Goal: Information Seeking & Learning: Check status

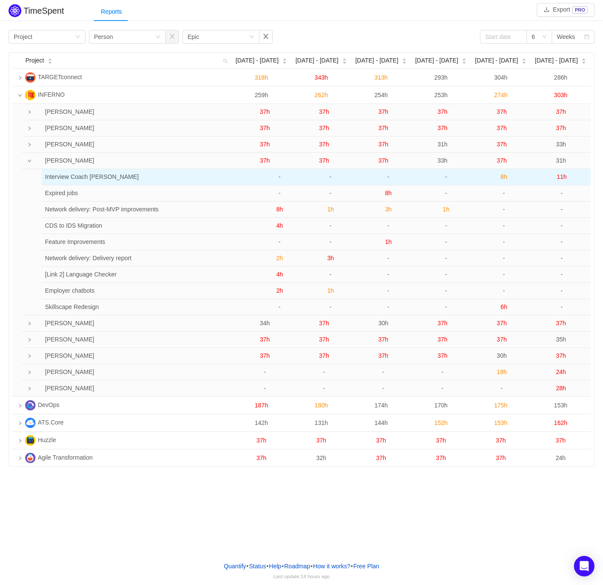
click at [503, 175] on span "8h" at bounding box center [504, 176] width 7 height 7
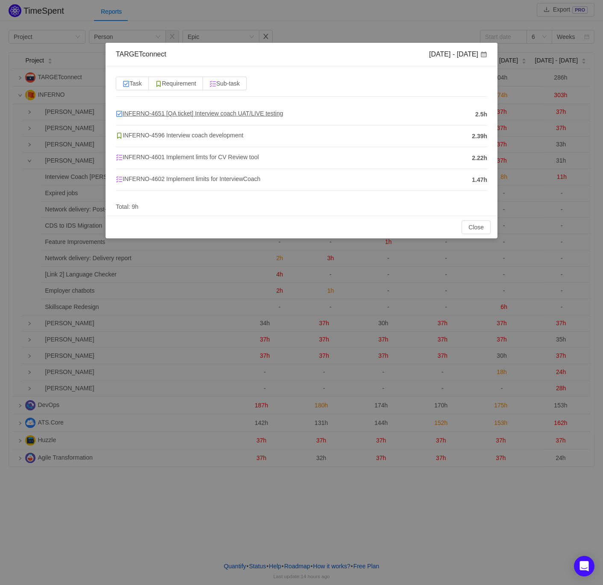
click at [213, 110] on span "INFERNO-4651 [QA ticket] Interview coach UAT/LIVE testing" at bounding box center [200, 113] width 168 height 7
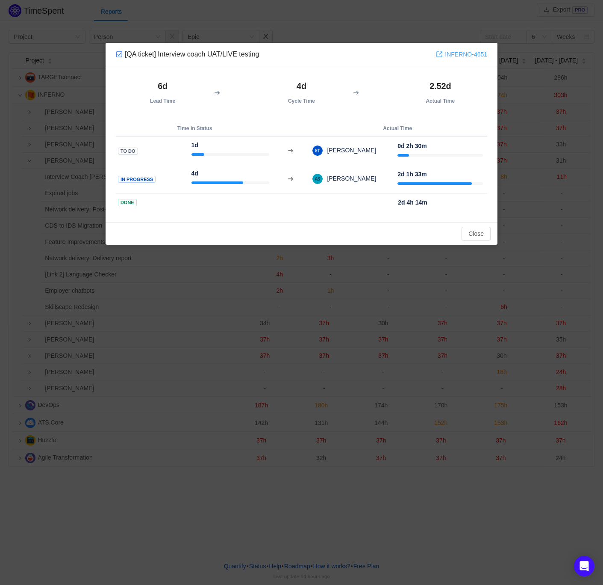
click at [454, 55] on link "INFERNO-4651" at bounding box center [461, 54] width 51 height 9
click at [474, 231] on button "Close" at bounding box center [476, 234] width 29 height 14
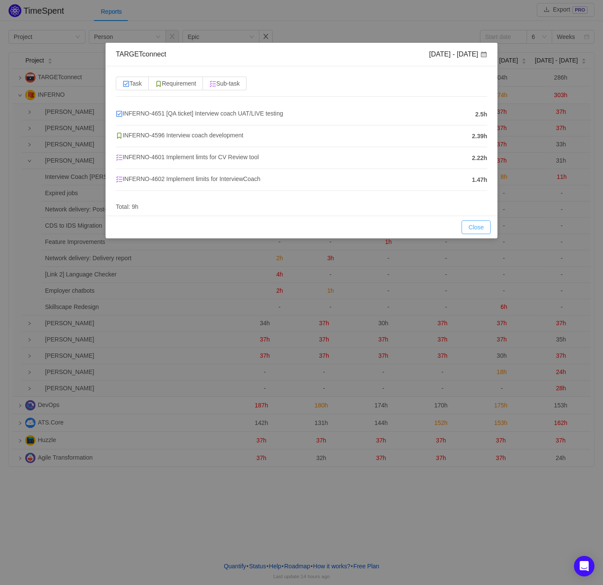
click at [482, 225] on button "Close" at bounding box center [476, 227] width 29 height 14
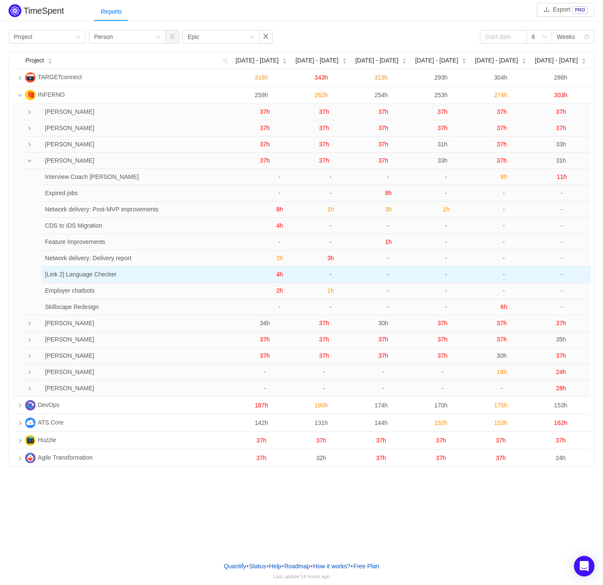
click at [281, 275] on span "4h" at bounding box center [279, 274] width 7 height 7
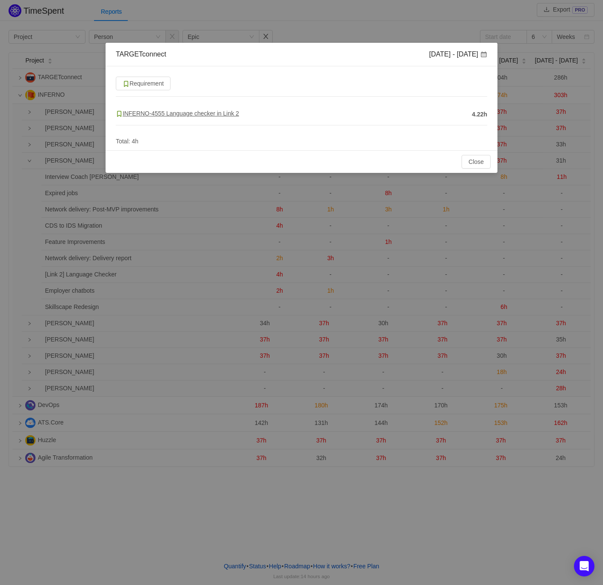
click at [223, 112] on span "INFERNO-4555 Language checker in Link 2" at bounding box center [177, 113] width 123 height 7
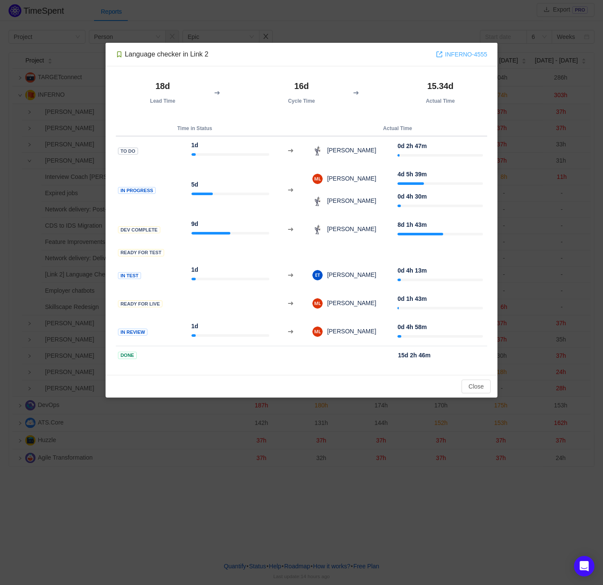
click at [462, 55] on link "INFERNO-4555" at bounding box center [461, 54] width 51 height 9
click at [464, 386] on button "Close" at bounding box center [476, 386] width 29 height 14
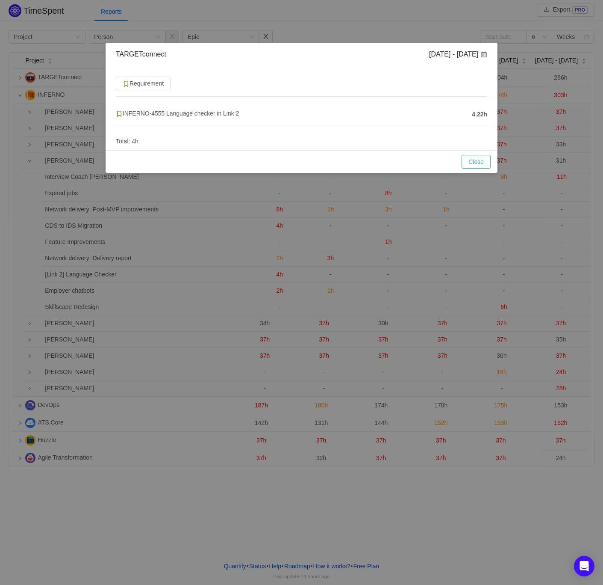
click at [475, 162] on button "Close" at bounding box center [476, 162] width 29 height 14
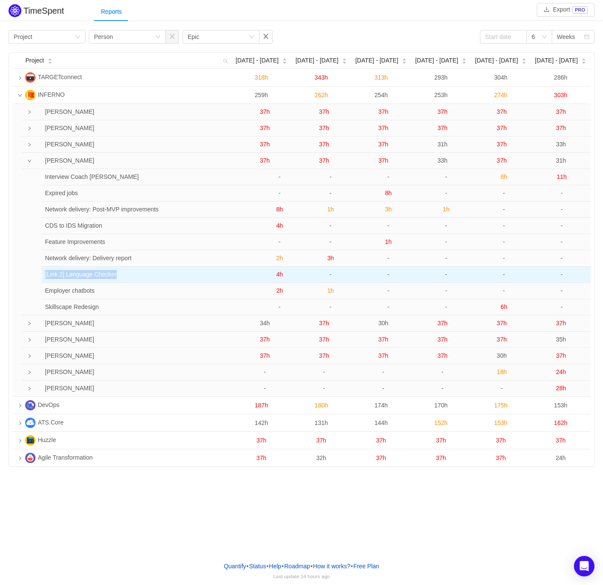
drag, startPoint x: 113, startPoint y: 273, endPoint x: 44, endPoint y: 276, distance: 69.4
click at [44, 276] on td "[Link 2] Language Checker" at bounding box center [142, 274] width 202 height 16
copy td "[Link 2] Language Checker"
click at [278, 275] on span "4h" at bounding box center [279, 274] width 7 height 7
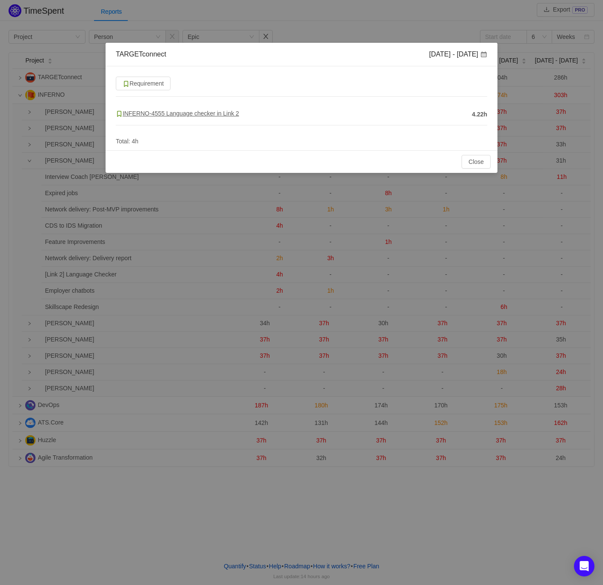
click at [186, 115] on span "INFERNO-4555 Language checker in Link 2" at bounding box center [177, 113] width 123 height 7
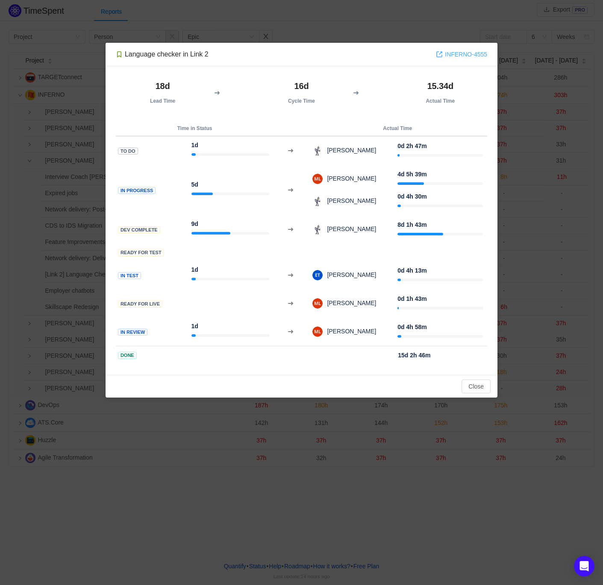
click at [473, 51] on link "INFERNO-4555" at bounding box center [461, 54] width 51 height 9
click at [489, 386] on button "Close" at bounding box center [476, 386] width 29 height 14
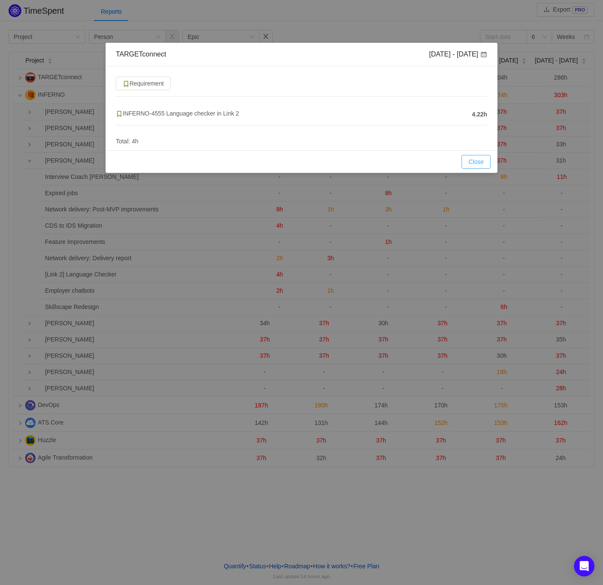
click at [476, 161] on button "Close" at bounding box center [476, 162] width 29 height 14
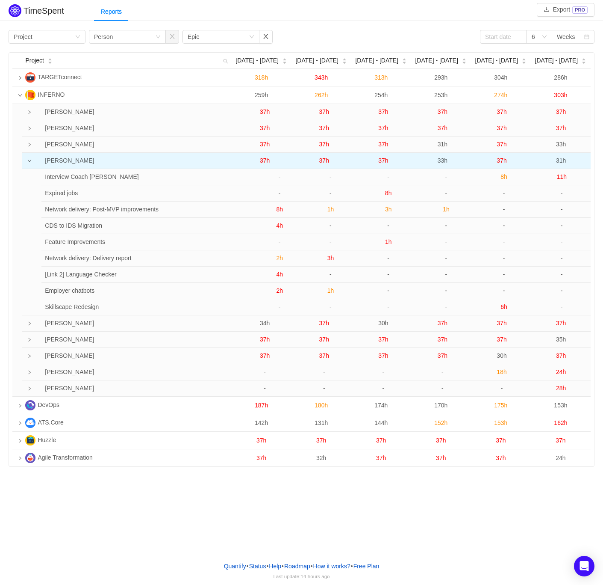
click at [262, 160] on span "37h" at bounding box center [265, 160] width 10 height 7
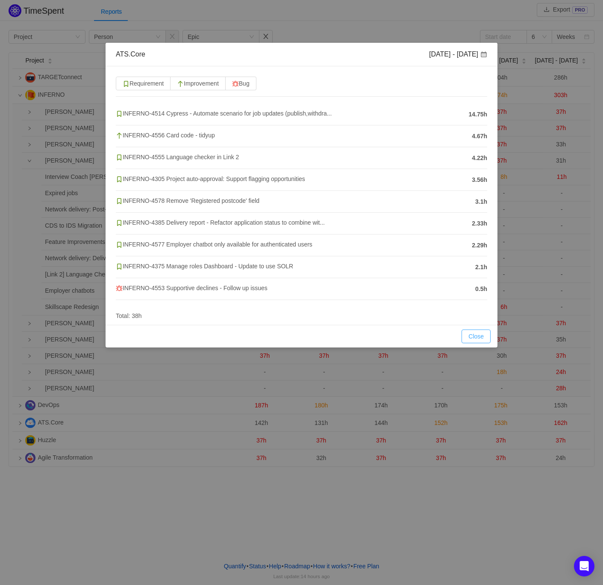
click at [479, 338] on button "Close" at bounding box center [476, 336] width 29 height 14
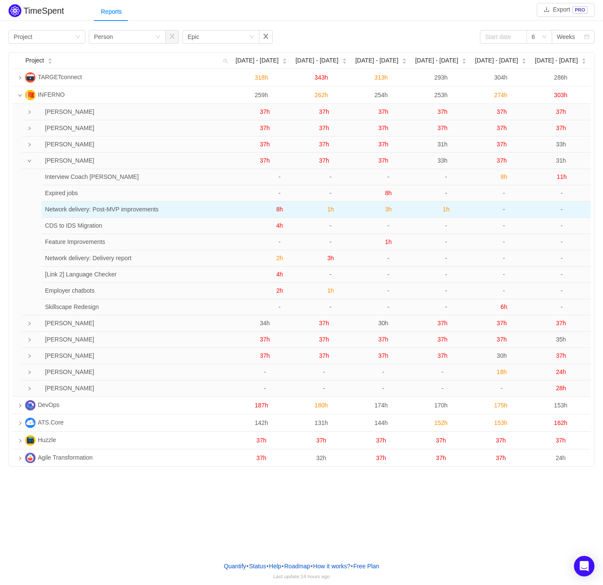
click at [278, 211] on span "8h" at bounding box center [279, 209] width 7 height 7
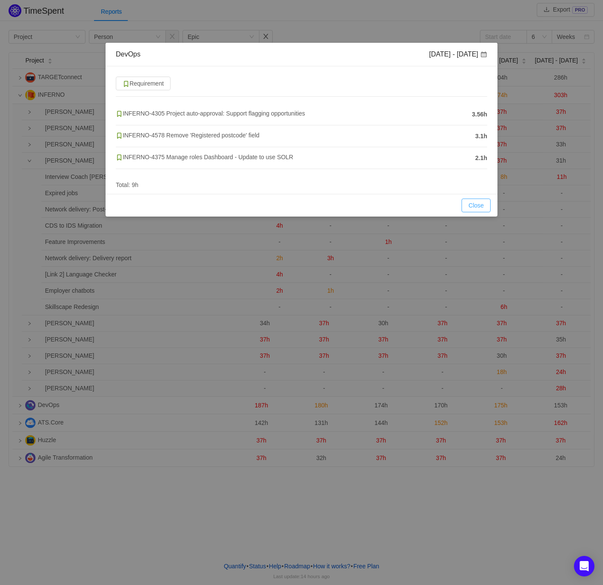
click at [482, 204] on button "Close" at bounding box center [476, 205] width 29 height 14
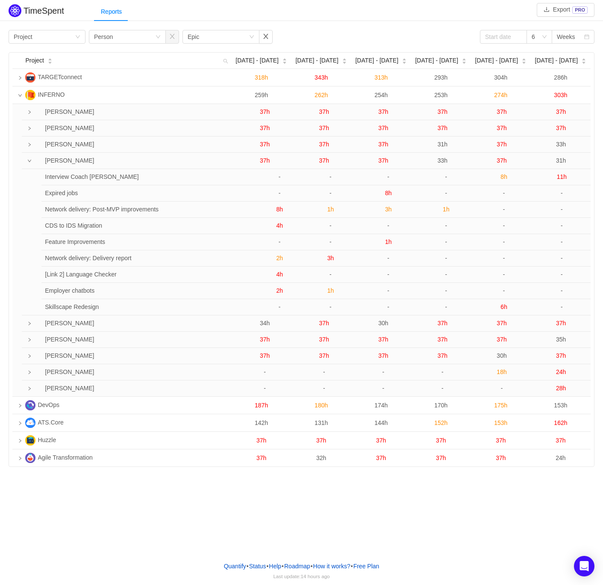
click at [281, 227] on span "4h" at bounding box center [279, 225] width 7 height 7
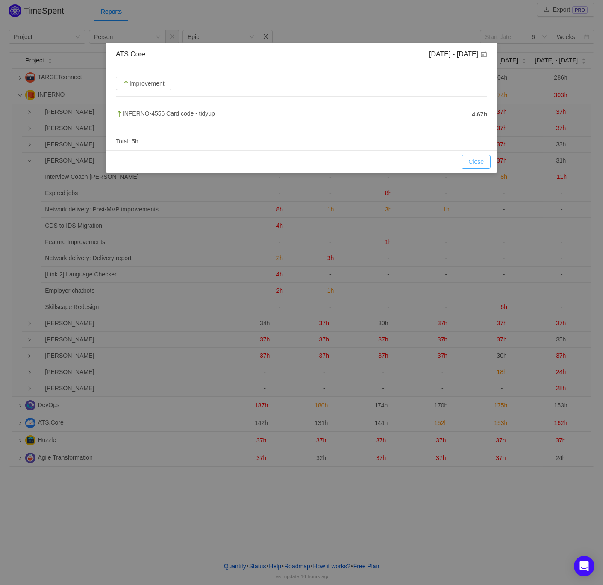
click at [481, 158] on button "Close" at bounding box center [476, 162] width 29 height 14
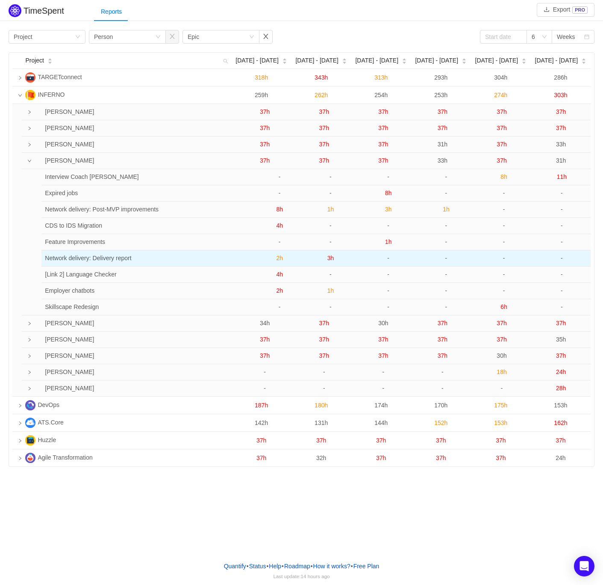
click at [281, 257] on span "2h" at bounding box center [279, 257] width 7 height 7
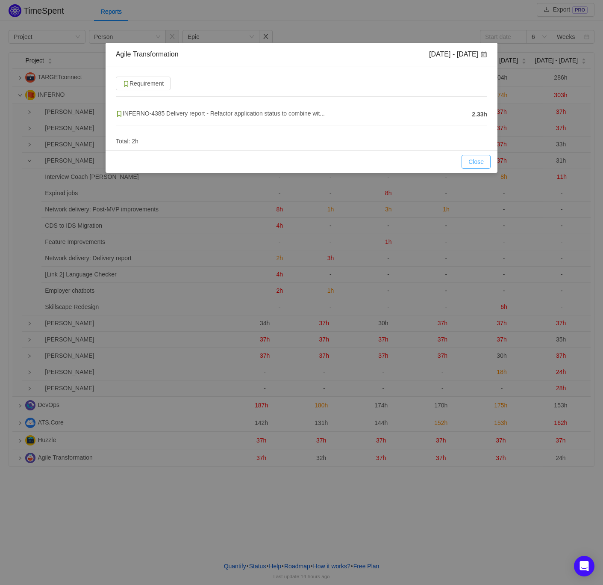
drag, startPoint x: 472, startPoint y: 159, endPoint x: 445, endPoint y: 170, distance: 29.4
click at [472, 159] on button "Close" at bounding box center [476, 162] width 29 height 14
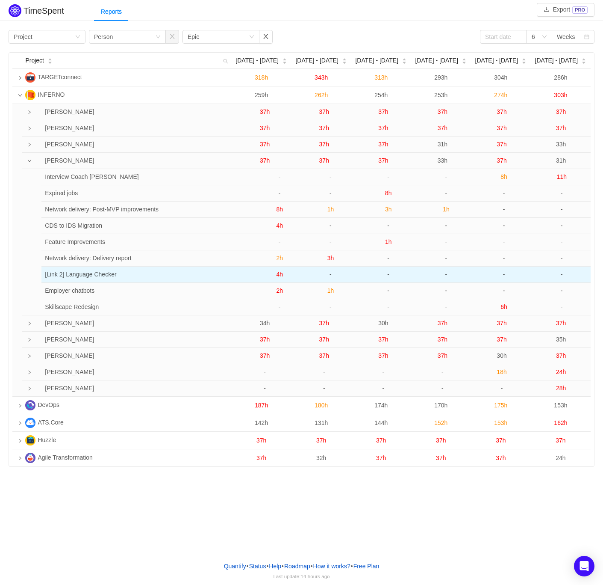
click at [279, 278] on span "4h" at bounding box center [279, 274] width 7 height 7
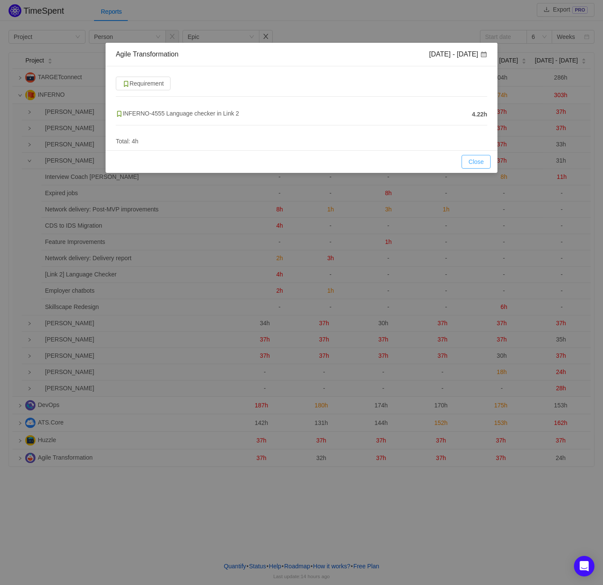
click at [478, 160] on button "Close" at bounding box center [476, 162] width 29 height 14
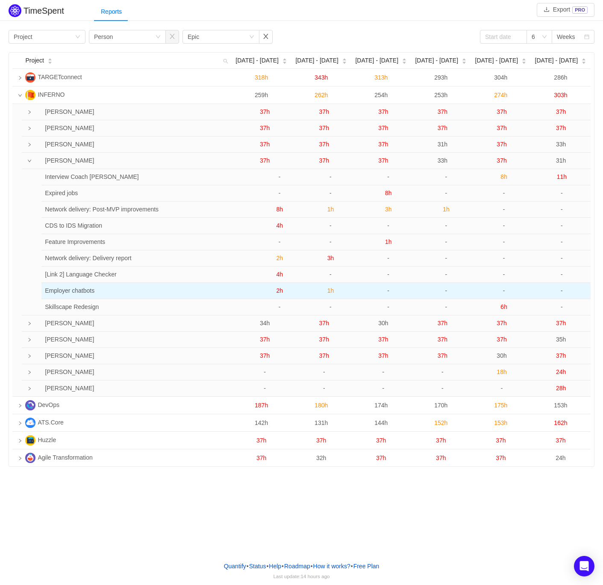
click at [279, 291] on span "2h" at bounding box center [279, 290] width 7 height 7
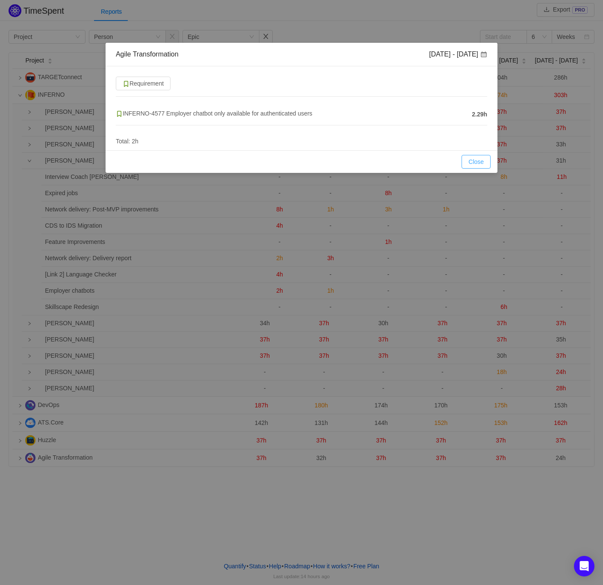
click at [477, 160] on button "Close" at bounding box center [476, 162] width 29 height 14
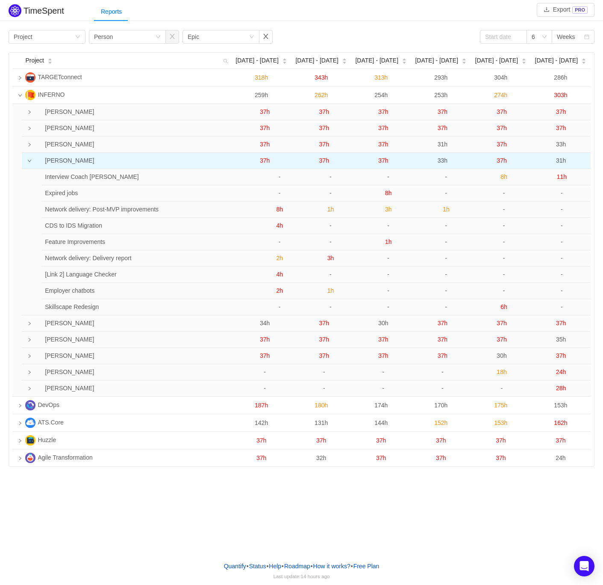
click at [260, 162] on span "37h" at bounding box center [265, 160] width 10 height 7
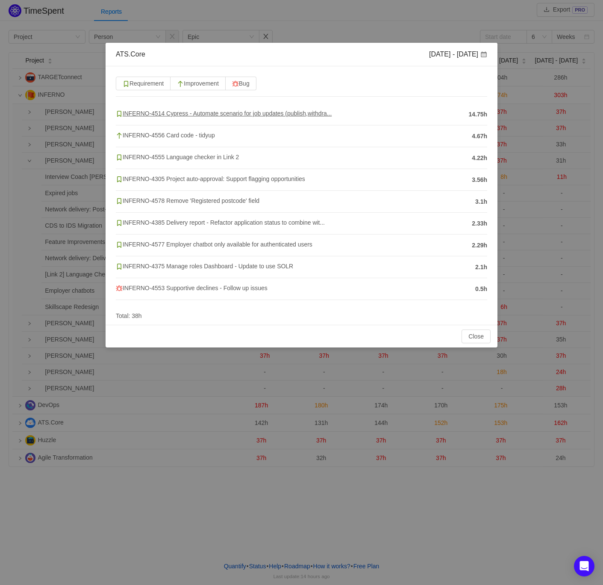
click at [251, 114] on span "INFERNO-4514 Cypress - Automate scenario for job updates (publish,withdra..." at bounding box center [224, 113] width 216 height 7
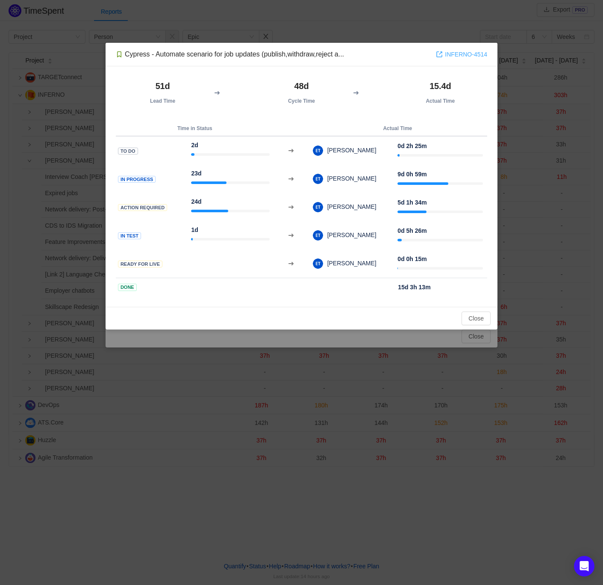
click at [455, 55] on link "INFERNO-4514" at bounding box center [461, 54] width 51 height 9
click at [471, 316] on button "Close" at bounding box center [476, 318] width 29 height 14
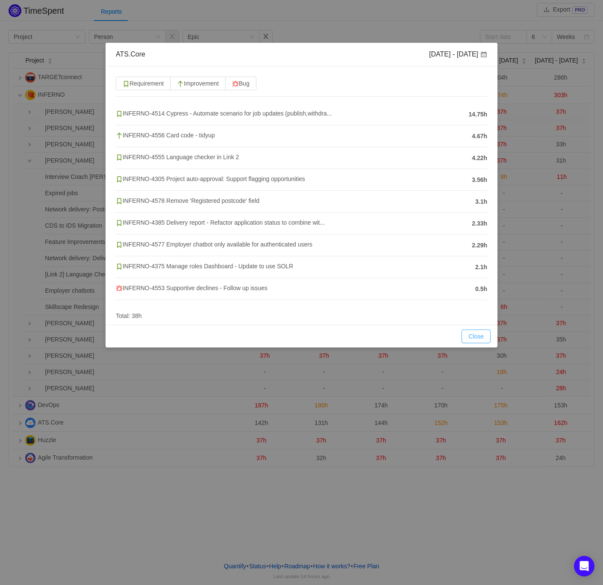
click at [476, 337] on button "Close" at bounding box center [476, 336] width 29 height 14
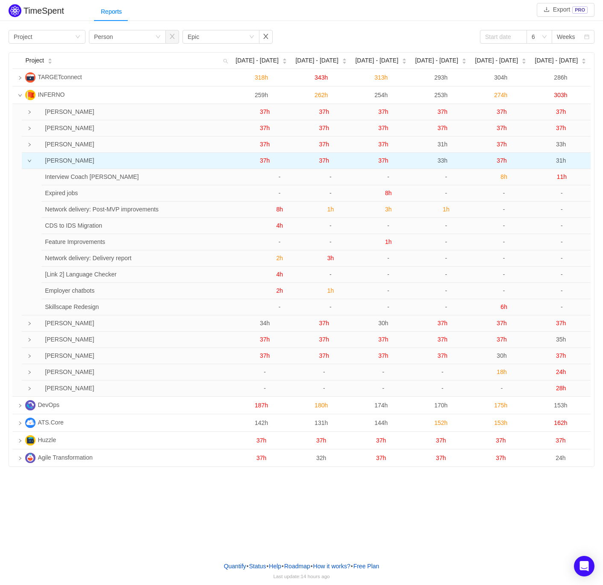
click at [322, 161] on span "37h" at bounding box center [324, 160] width 10 height 7
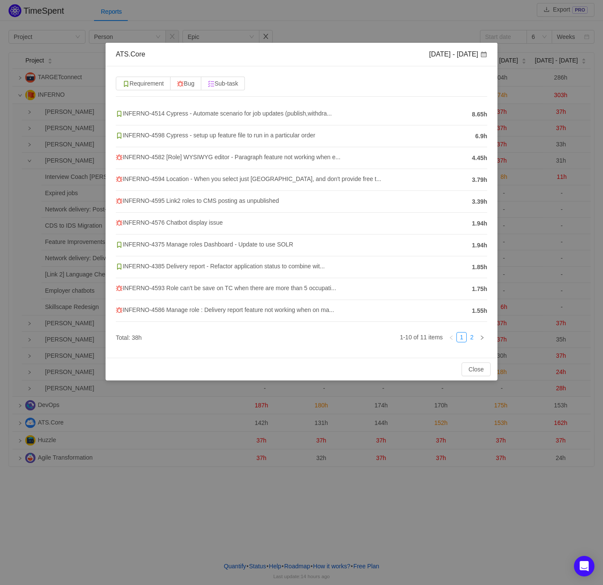
click at [473, 337] on link "2" at bounding box center [471, 336] width 9 height 9
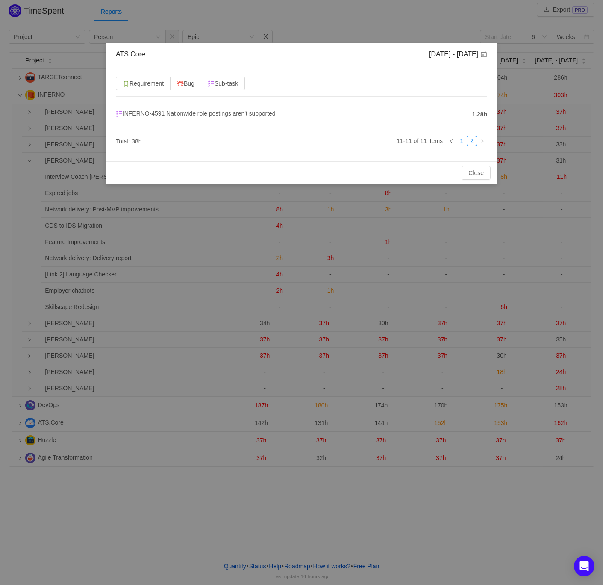
click at [463, 139] on link "1" at bounding box center [461, 140] width 9 height 9
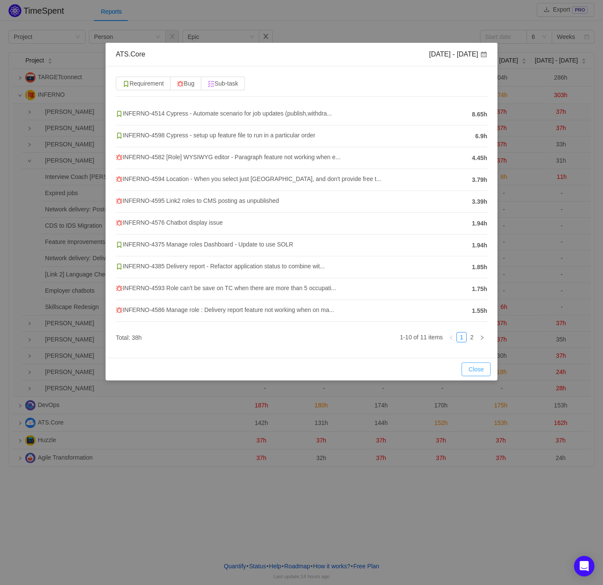
click at [482, 369] on button "Close" at bounding box center [476, 369] width 29 height 14
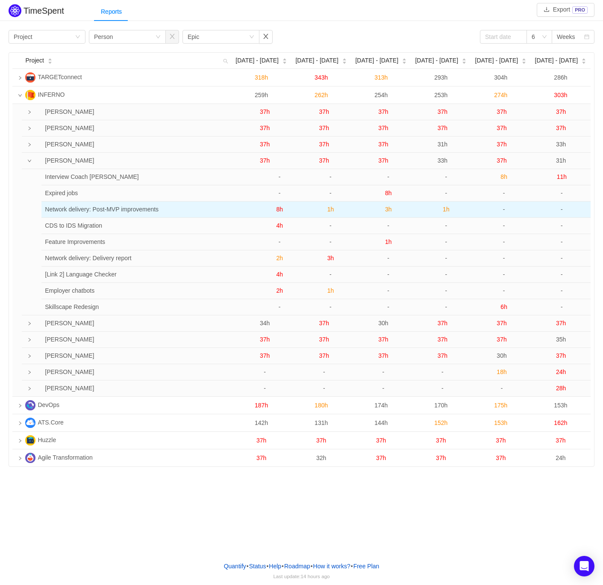
click at [330, 208] on span "1h" at bounding box center [331, 209] width 7 height 7
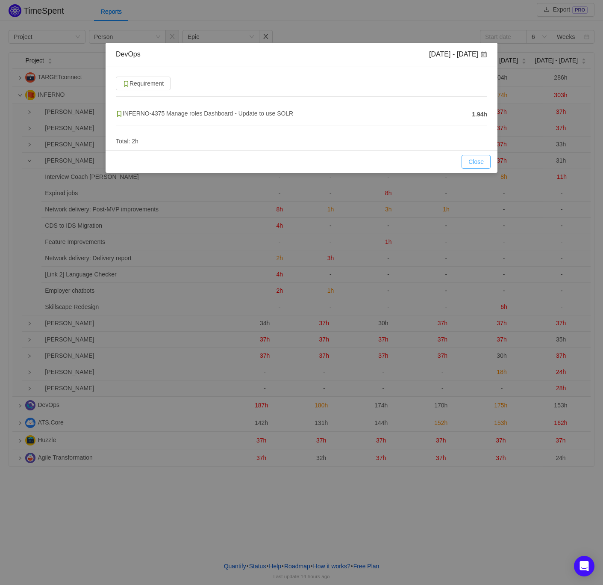
click at [471, 163] on button "Close" at bounding box center [476, 162] width 29 height 14
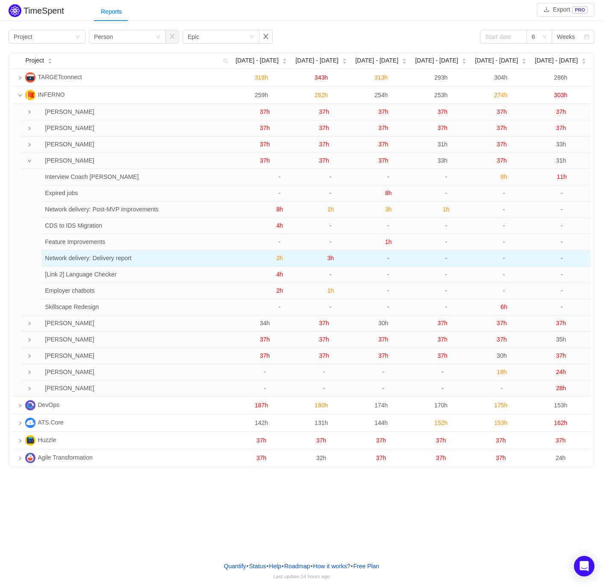
click at [330, 258] on span "3h" at bounding box center [331, 257] width 7 height 7
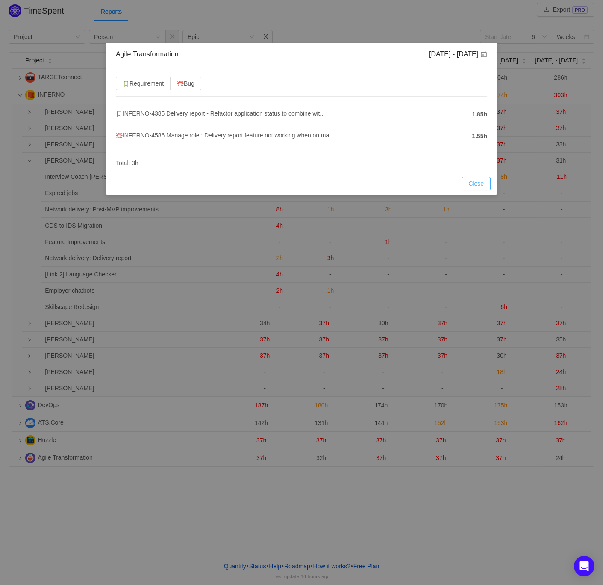
click at [464, 182] on button "Close" at bounding box center [476, 184] width 29 height 14
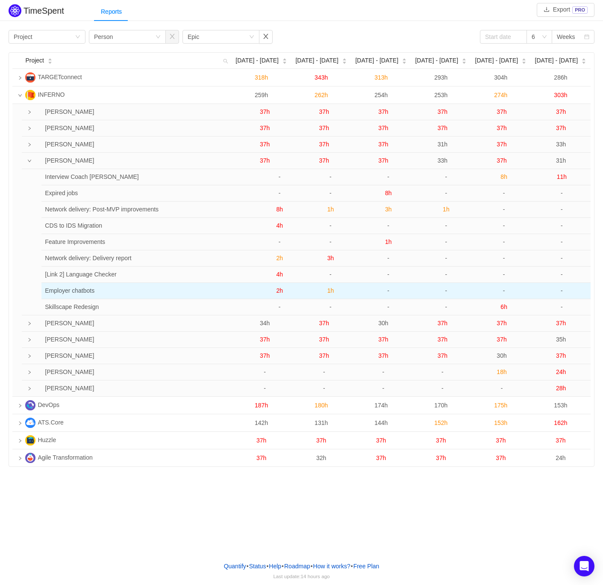
click at [333, 289] on span "1h" at bounding box center [331, 290] width 7 height 7
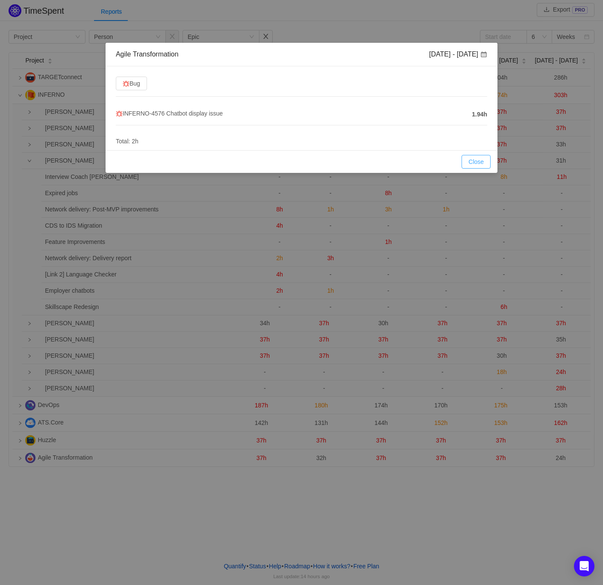
click at [474, 162] on button "Close" at bounding box center [476, 162] width 29 height 14
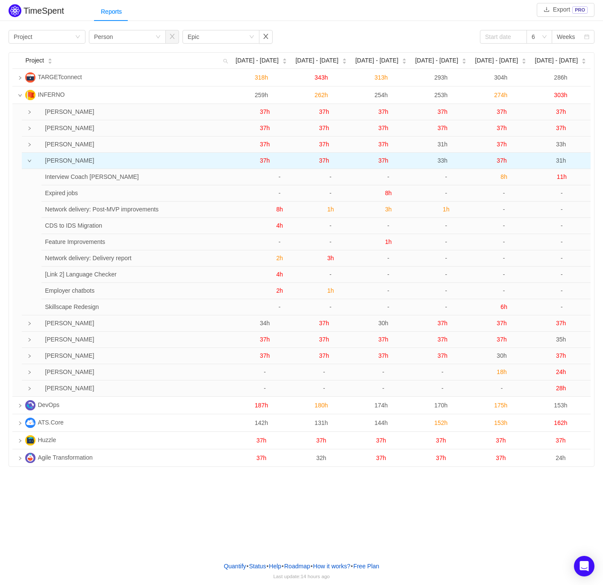
click at [324, 163] on span "37h" at bounding box center [324, 160] width 10 height 7
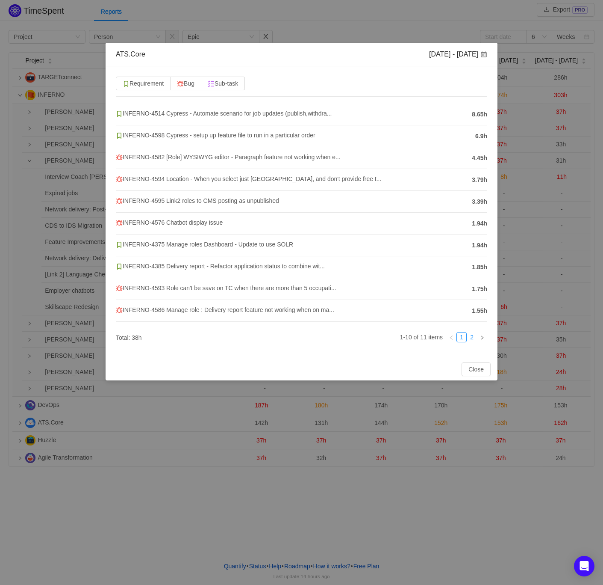
click at [472, 337] on link "2" at bounding box center [471, 336] width 9 height 9
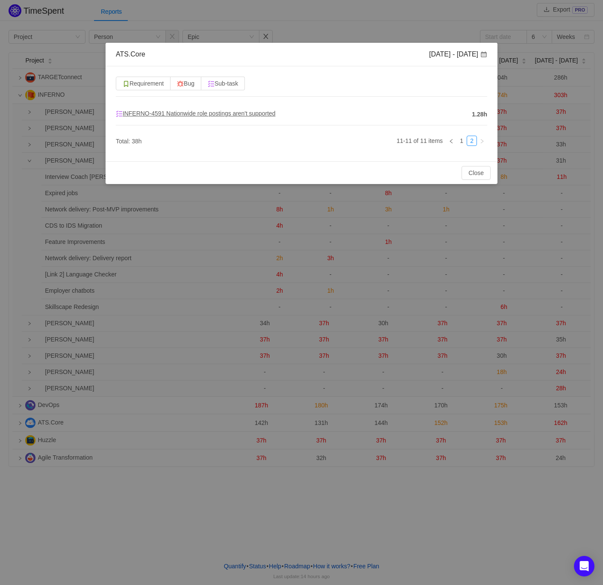
click at [164, 113] on span "INFERNO-4591 Nationwide role postings aren't supported" at bounding box center [196, 113] width 160 height 7
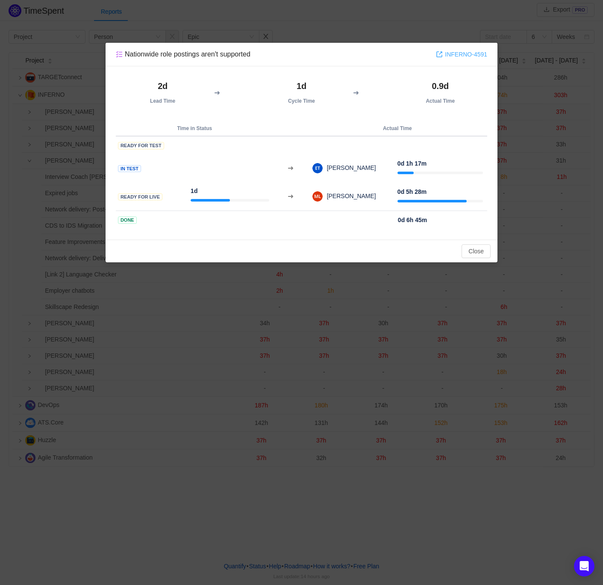
click at [471, 55] on link "INFERNO-4591" at bounding box center [461, 54] width 51 height 9
click at [463, 249] on button "Close" at bounding box center [476, 251] width 29 height 14
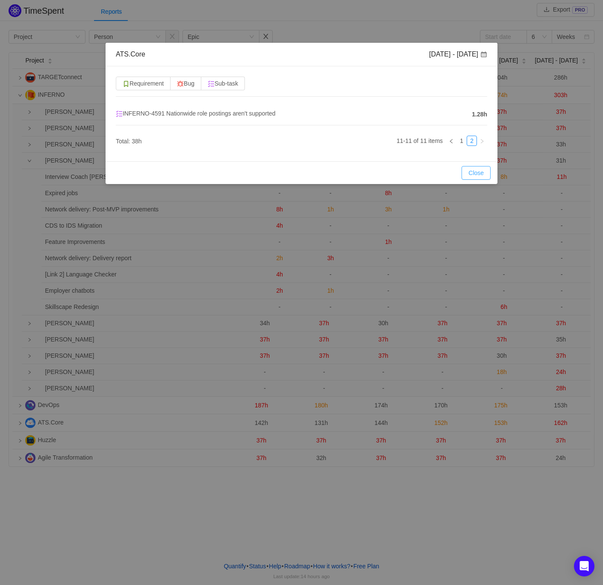
click at [466, 169] on button "Close" at bounding box center [476, 173] width 29 height 14
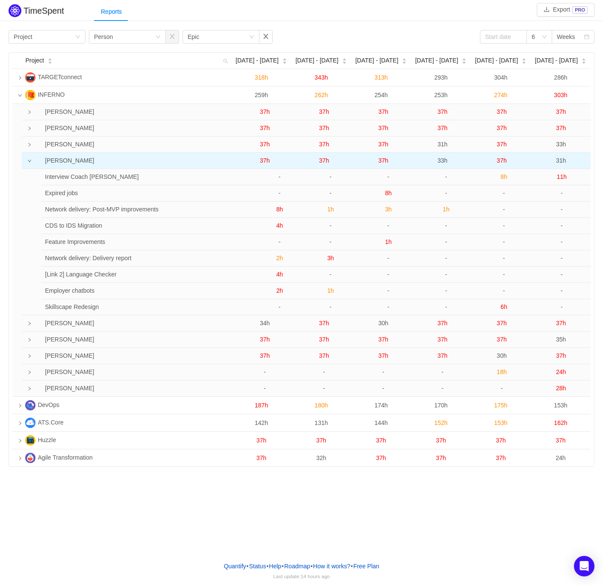
click at [322, 163] on span "37h" at bounding box center [324, 160] width 10 height 7
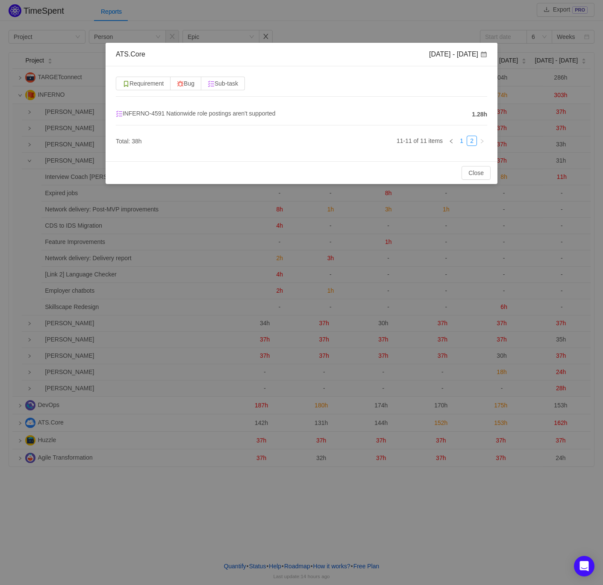
click at [463, 143] on link "1" at bounding box center [461, 140] width 9 height 9
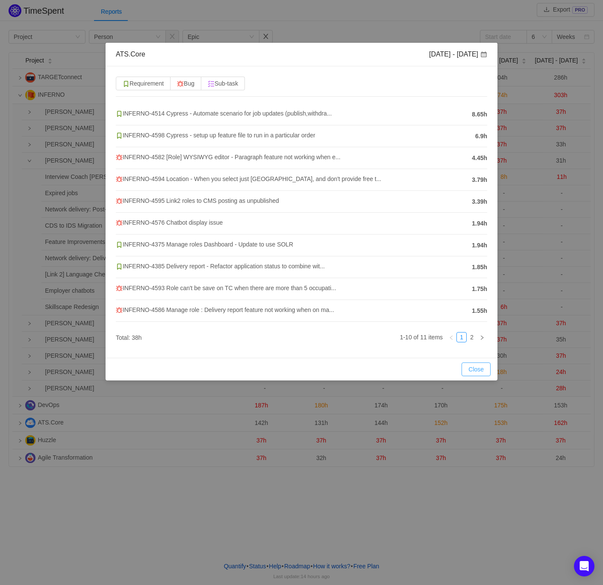
click at [472, 366] on button "Close" at bounding box center [476, 369] width 29 height 14
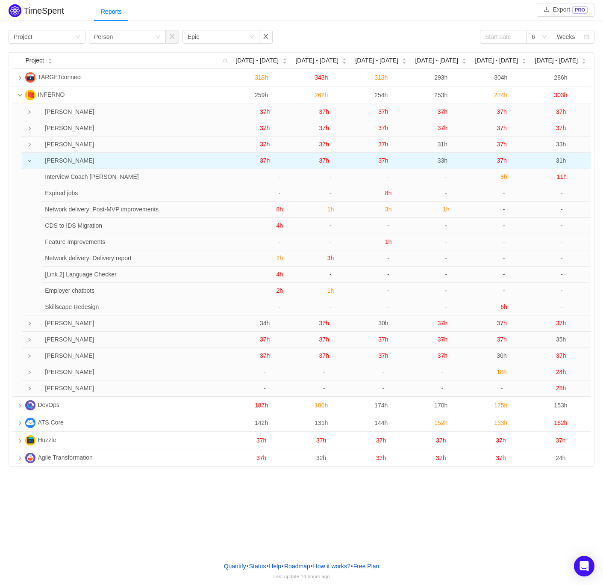
click at [385, 163] on span "37h" at bounding box center [384, 160] width 10 height 7
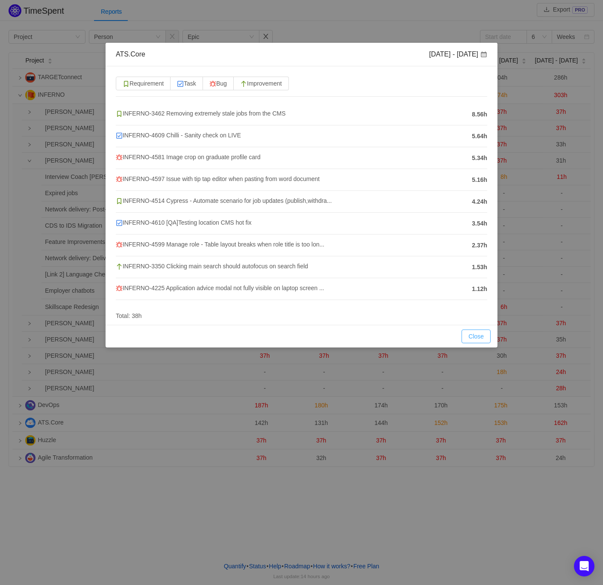
drag, startPoint x: 475, startPoint y: 340, endPoint x: 452, endPoint y: 331, distance: 24.5
click at [475, 340] on button "Close" at bounding box center [476, 336] width 29 height 14
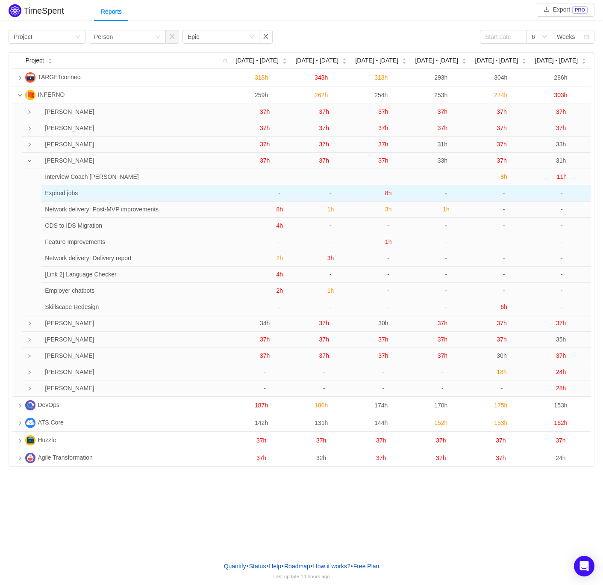
click at [387, 192] on span "8h" at bounding box center [388, 192] width 7 height 7
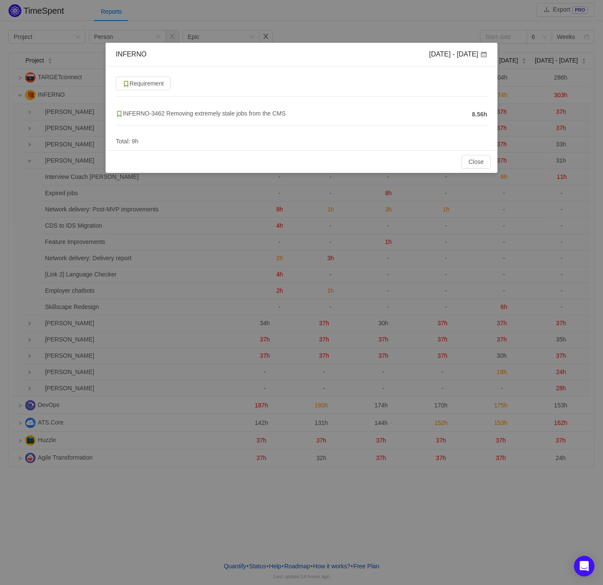
click at [473, 154] on div "Close OK" at bounding box center [302, 161] width 392 height 23
click at [477, 162] on button "Close" at bounding box center [476, 162] width 29 height 14
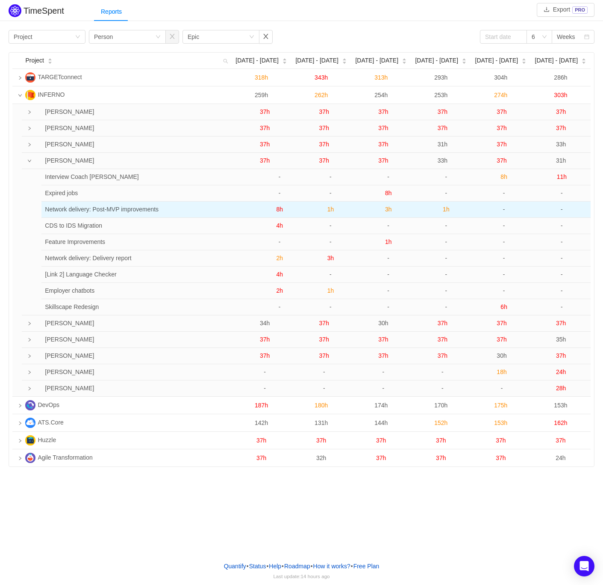
click at [390, 208] on span "3h" at bounding box center [388, 209] width 7 height 7
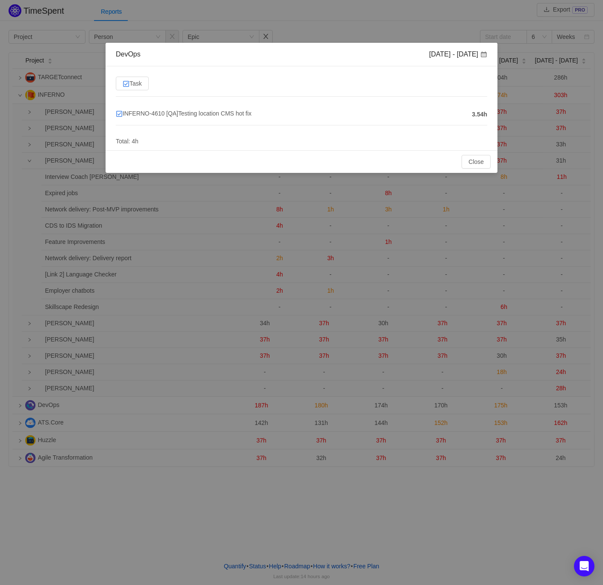
click at [477, 154] on div "Close OK" at bounding box center [302, 161] width 392 height 23
click at [482, 156] on button "Close" at bounding box center [476, 162] width 29 height 14
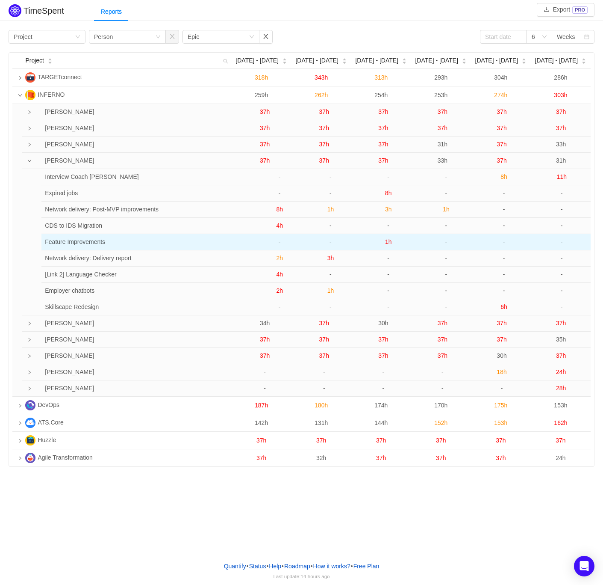
click at [387, 241] on span "1h" at bounding box center [388, 241] width 7 height 7
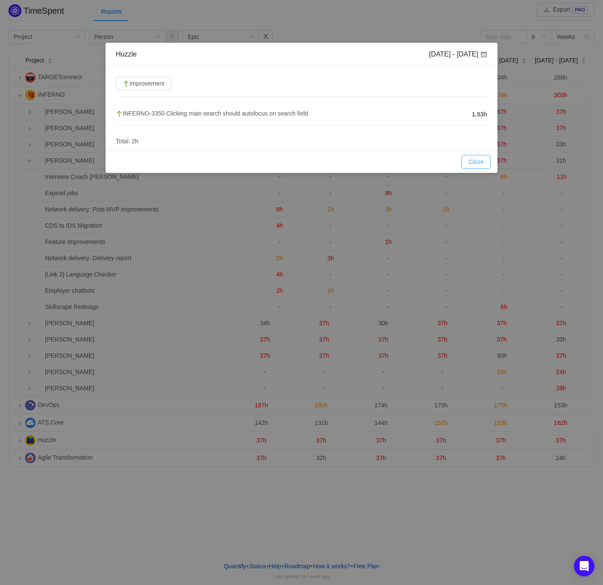
click at [478, 166] on button "Close" at bounding box center [476, 162] width 29 height 14
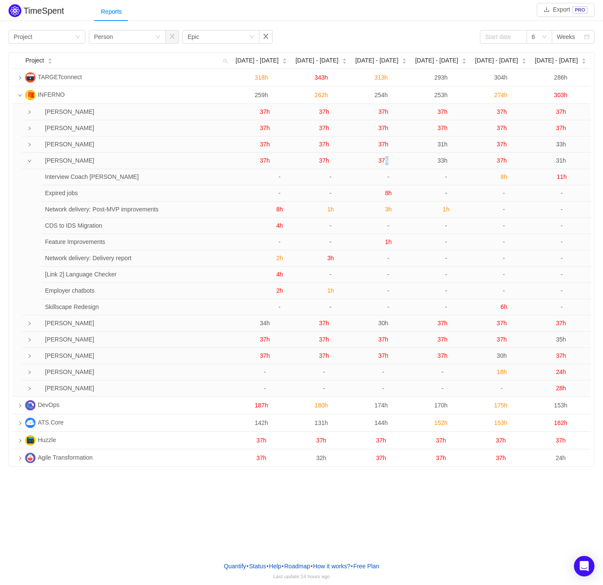
click at [384, 160] on span "37h" at bounding box center [384, 160] width 10 height 7
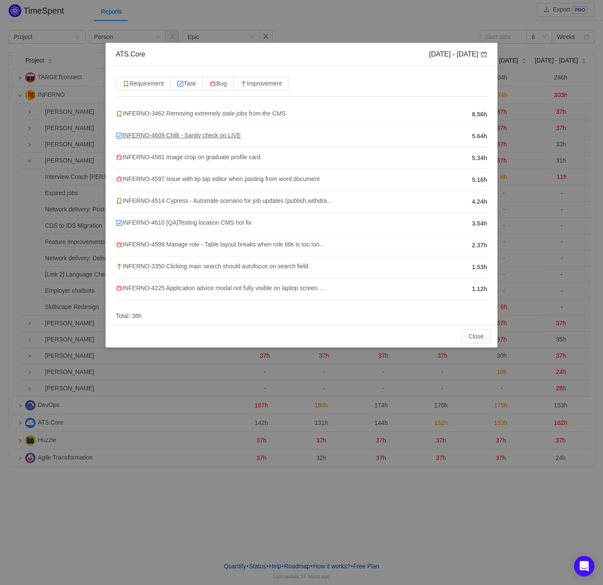
click at [218, 136] on span "INFERNO-4609 Chilli - Sanity check on LIVE" at bounding box center [178, 135] width 125 height 7
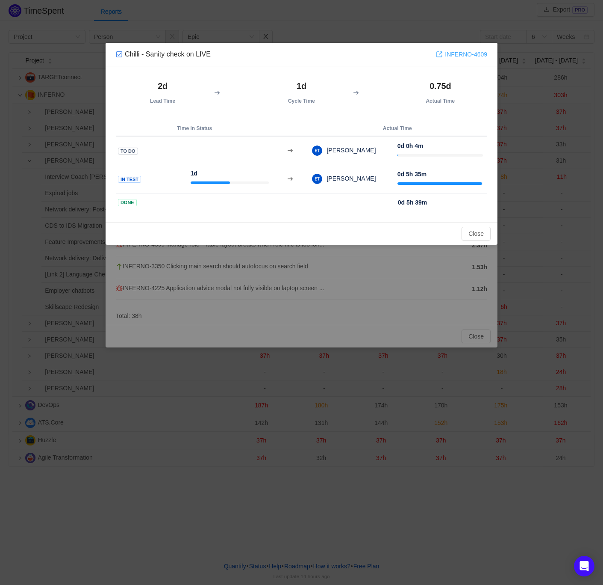
click at [464, 53] on link "INFERNO-4609" at bounding box center [461, 54] width 51 height 9
click at [474, 230] on button "Close" at bounding box center [476, 234] width 29 height 14
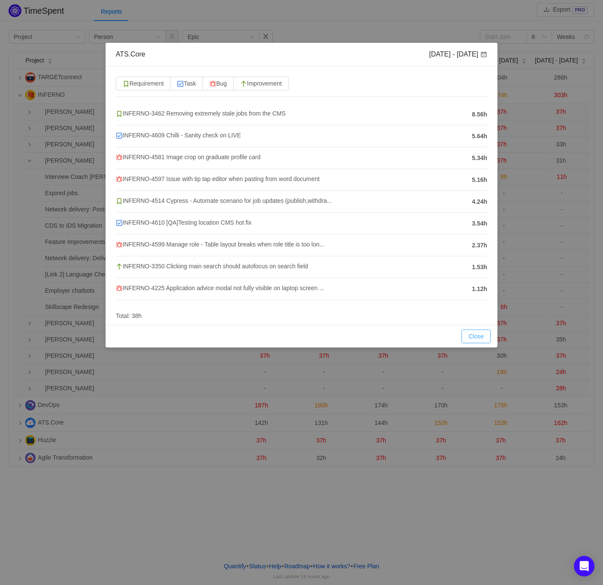
click at [481, 336] on button "Close" at bounding box center [476, 336] width 29 height 14
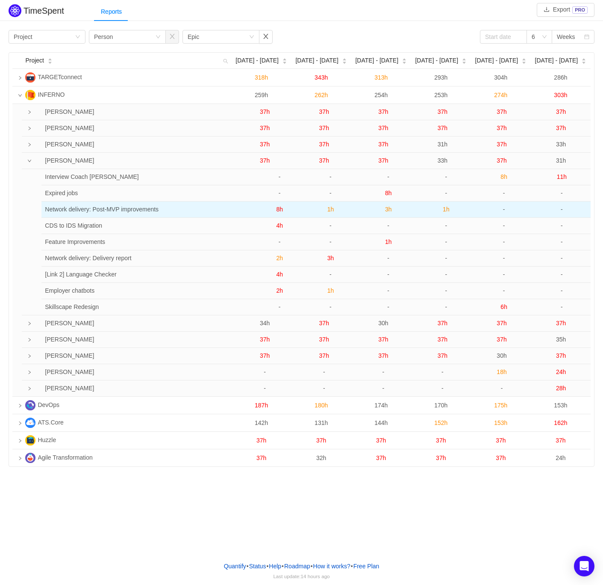
click at [448, 209] on span "1h" at bounding box center [446, 209] width 7 height 7
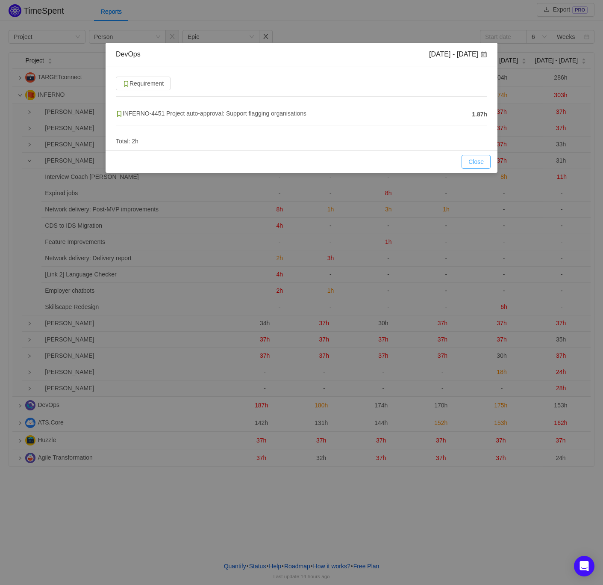
click at [475, 161] on button "Close" at bounding box center [476, 162] width 29 height 14
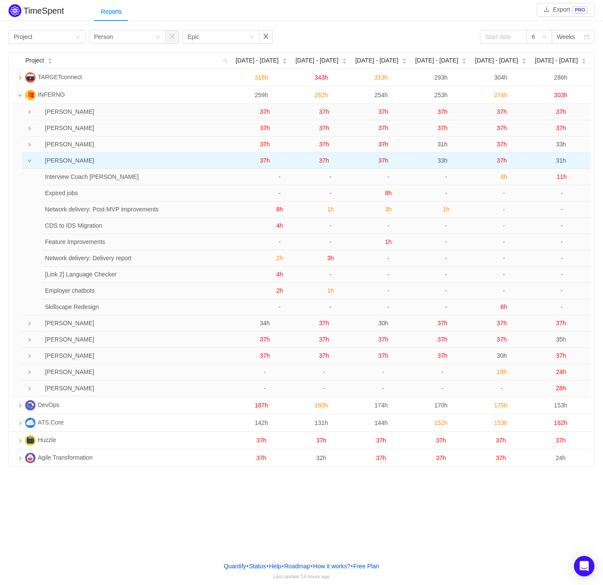
click at [444, 161] on span "33h" at bounding box center [443, 160] width 10 height 7
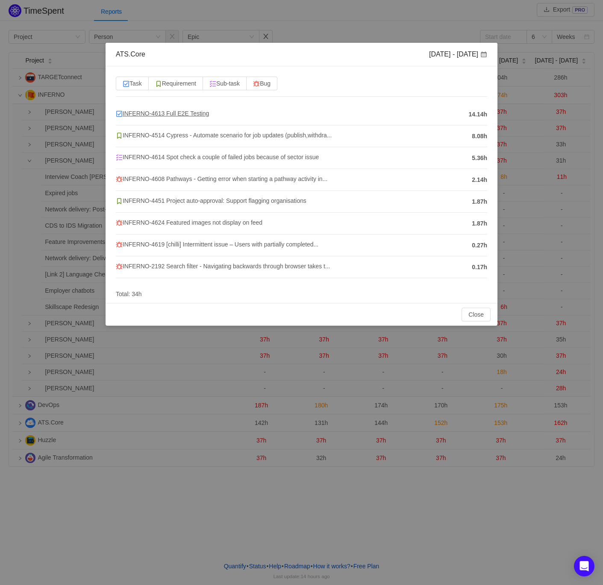
click at [189, 115] on span "INFERNO-4613 Full E2E Testing" at bounding box center [162, 113] width 93 height 7
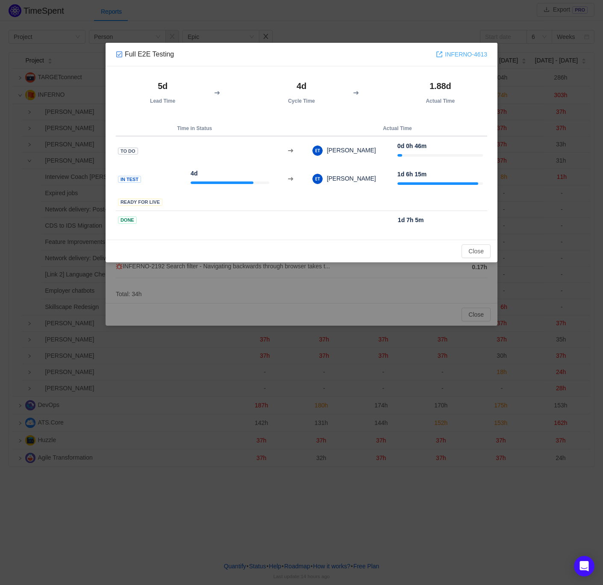
click at [456, 53] on link "INFERNO-4613" at bounding box center [461, 54] width 51 height 9
click at [470, 250] on button "Close" at bounding box center [476, 251] width 29 height 14
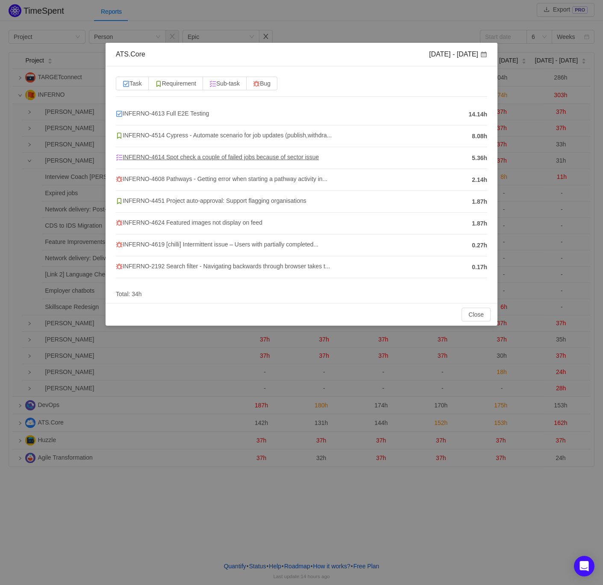
click at [242, 159] on span "INFERNO-4614 Spot check a couple of failed jobs because of sector issue" at bounding box center [217, 157] width 203 height 7
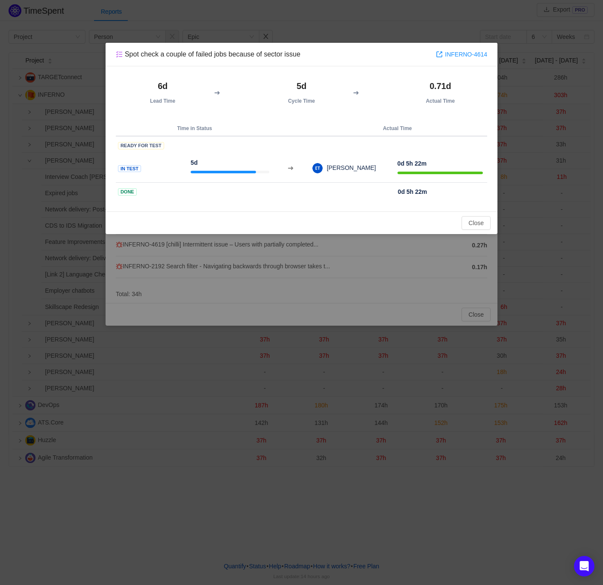
click at [464, 61] on div "Spot check a couple of failed jobs because of sector issue INFERNO-4614" at bounding box center [302, 55] width 392 height 24
click at [465, 56] on link "INFERNO-4614" at bounding box center [461, 54] width 51 height 9
click at [475, 221] on button "Close" at bounding box center [476, 223] width 29 height 14
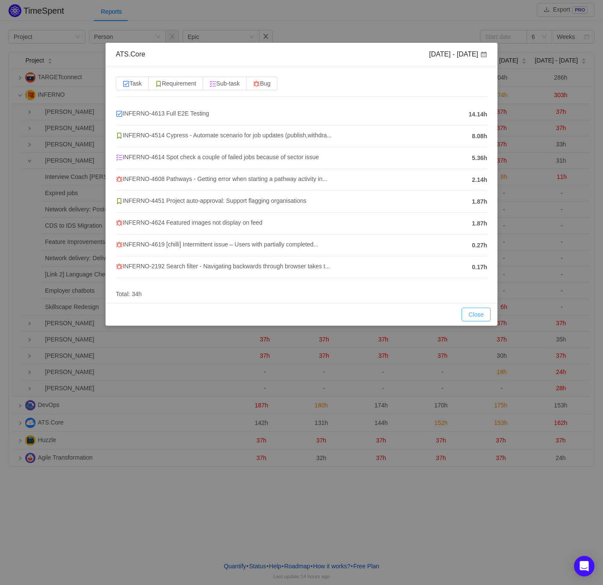
click at [471, 318] on button "Close" at bounding box center [476, 315] width 29 height 14
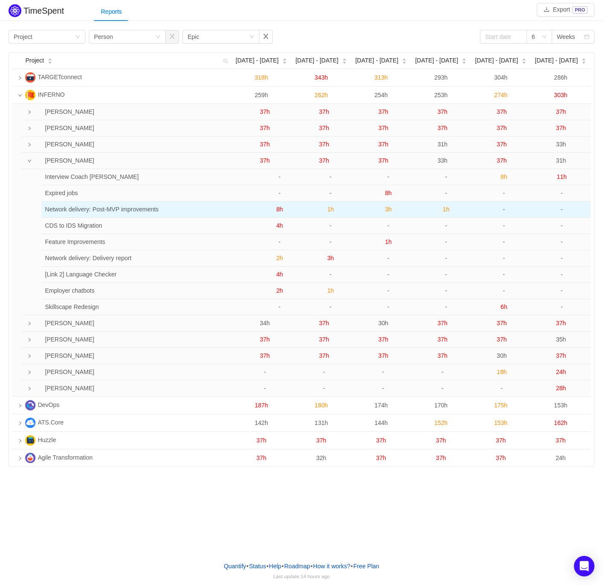
click at [445, 210] on span "1h" at bounding box center [446, 209] width 7 height 7
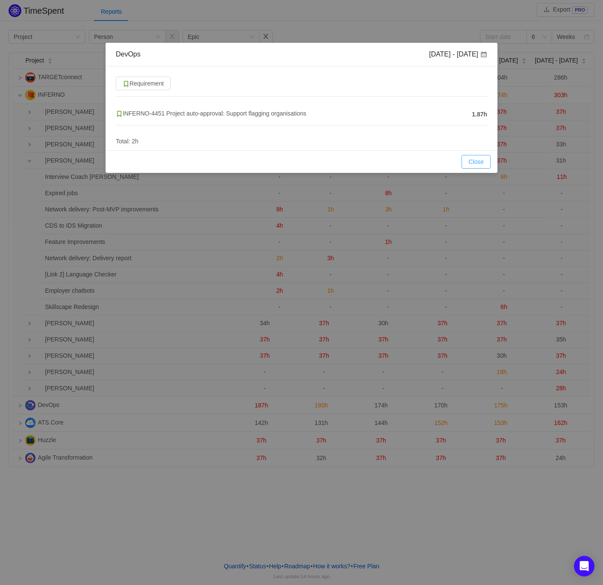
click at [473, 164] on button "Close" at bounding box center [476, 162] width 29 height 14
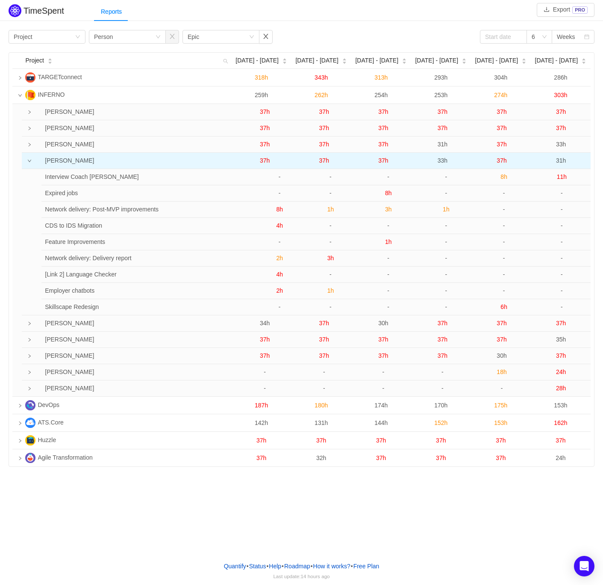
click at [444, 160] on span "33h" at bounding box center [443, 160] width 10 height 7
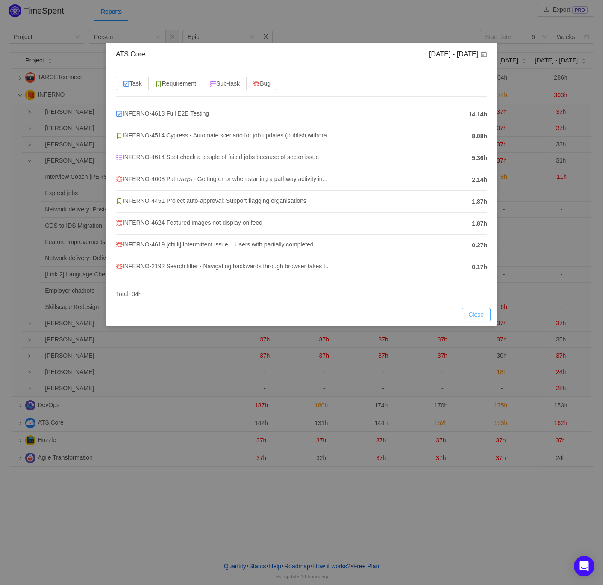
click at [479, 308] on button "Close" at bounding box center [476, 315] width 29 height 14
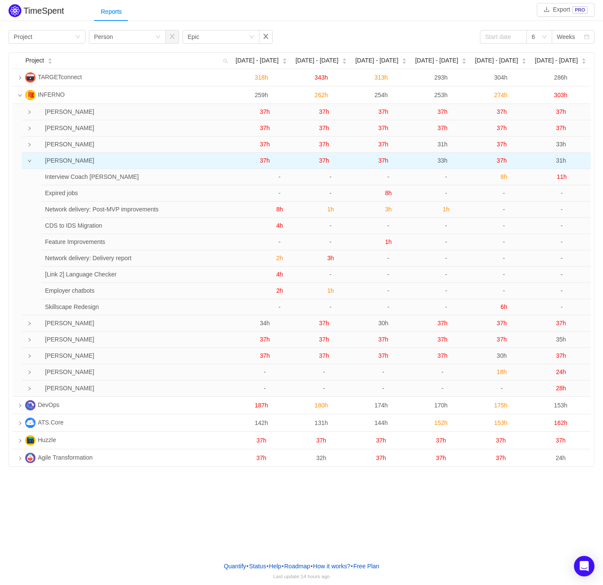
click at [27, 157] on td at bounding box center [25, 161] width 6 height 16
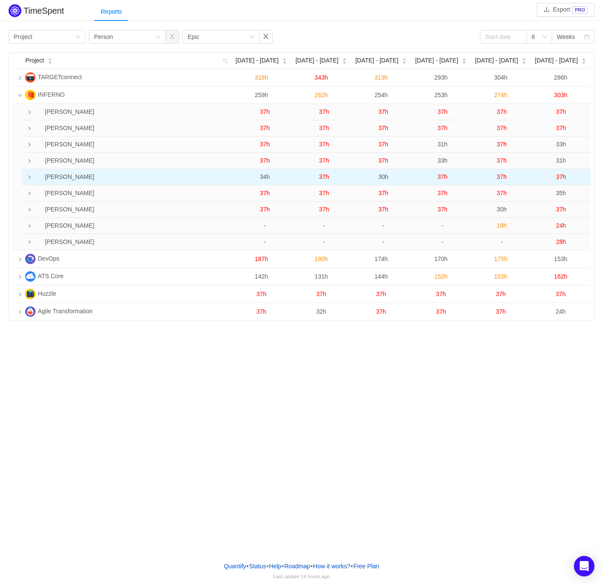
click at [28, 174] on td at bounding box center [25, 177] width 6 height 16
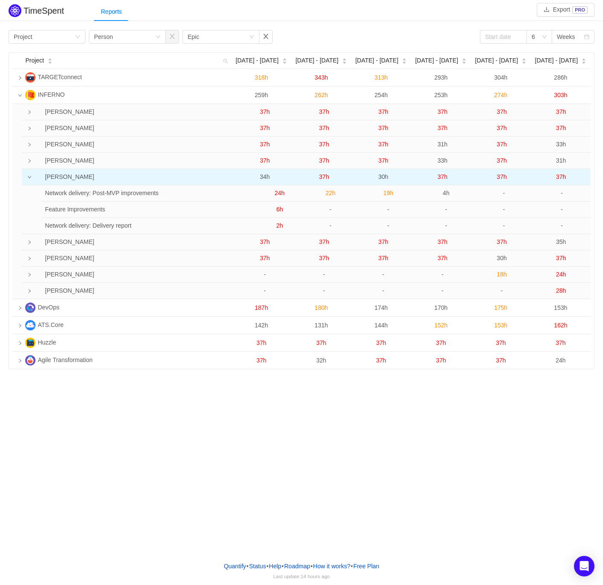
click at [264, 178] on span "34h" at bounding box center [265, 176] width 10 height 7
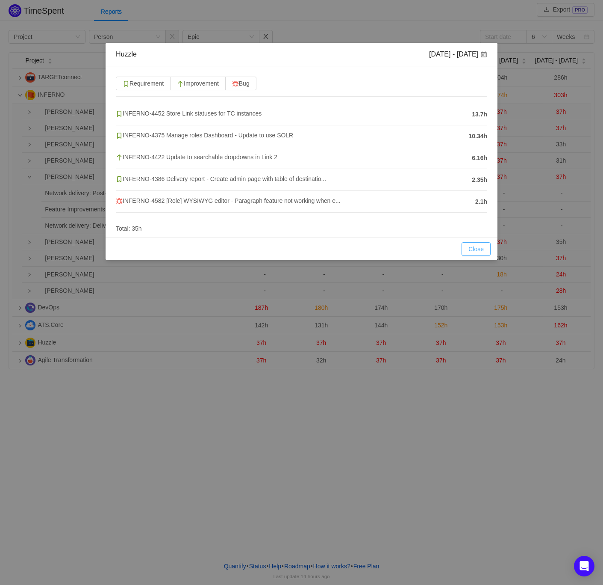
click at [473, 245] on button "Close" at bounding box center [476, 249] width 29 height 14
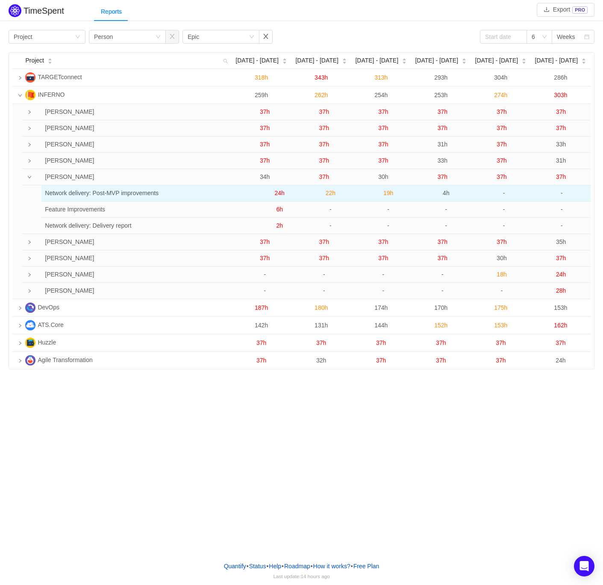
click at [276, 190] on span "24h" at bounding box center [280, 192] width 10 height 7
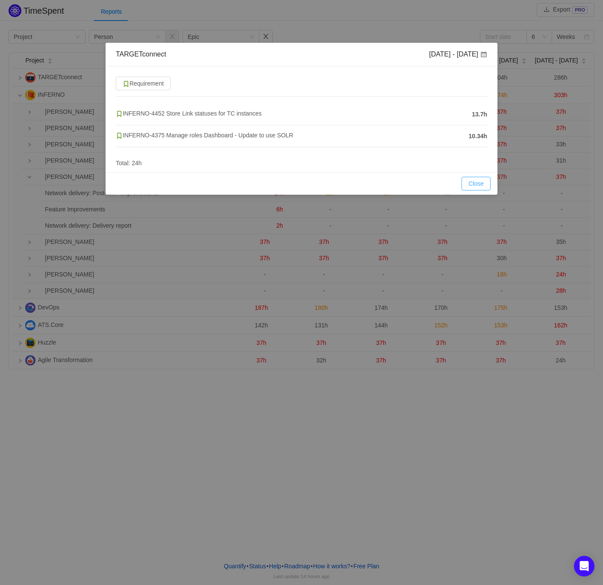
click at [476, 186] on button "Close" at bounding box center [476, 184] width 29 height 14
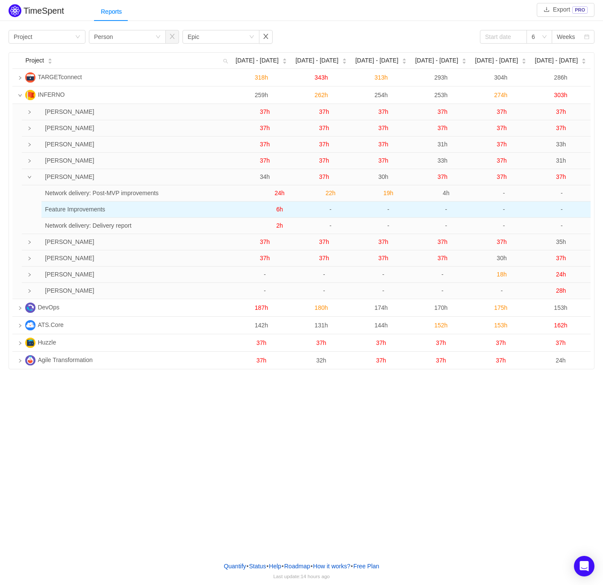
click at [281, 208] on span "6h" at bounding box center [279, 209] width 7 height 7
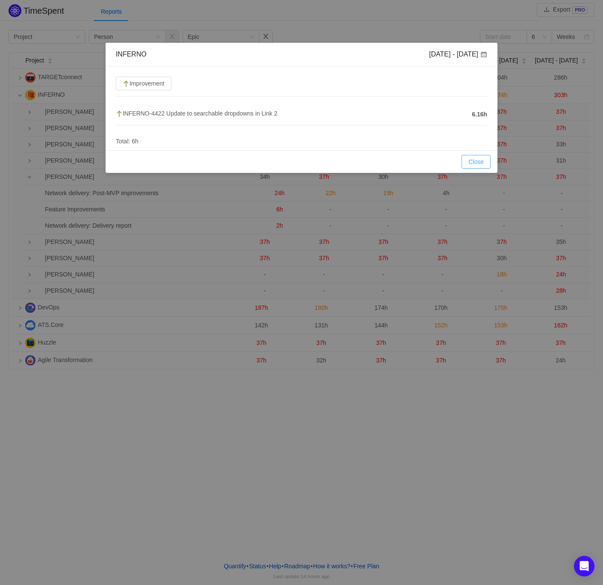
click at [473, 161] on button "Close" at bounding box center [476, 162] width 29 height 14
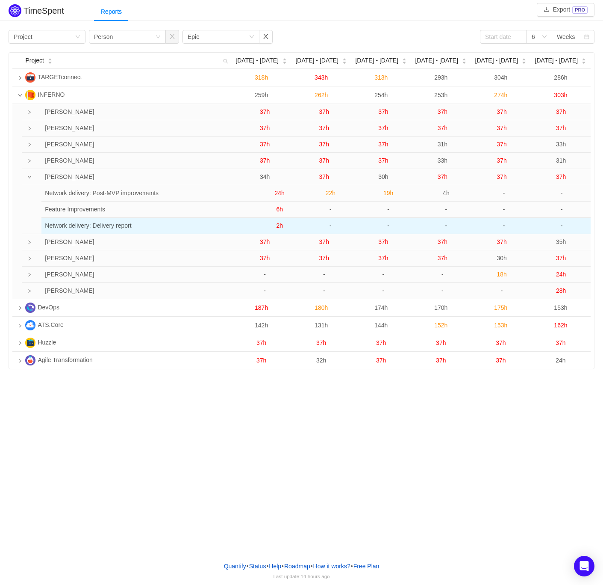
click at [281, 225] on span "2h" at bounding box center [279, 225] width 7 height 7
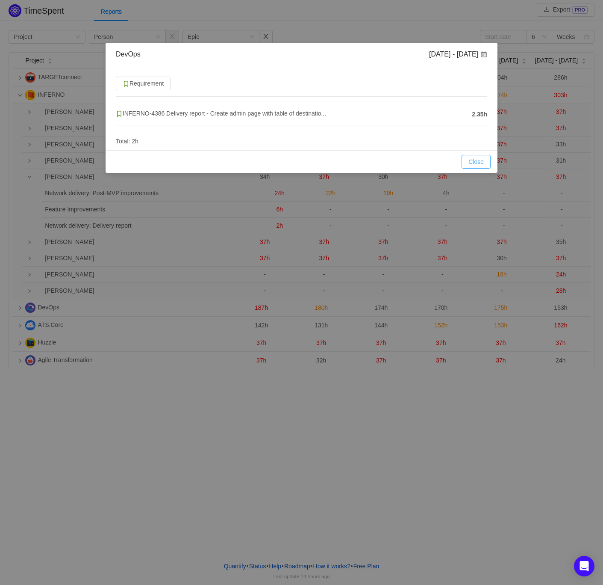
click at [477, 160] on button "Close" at bounding box center [476, 162] width 29 height 14
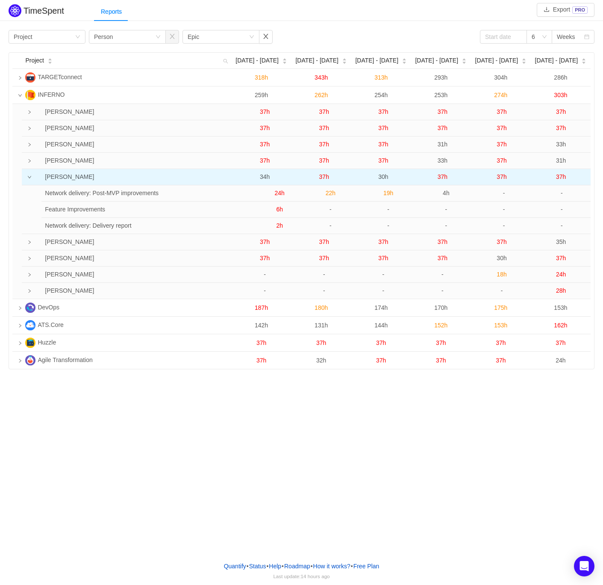
click at [267, 175] on span "34h" at bounding box center [265, 176] width 10 height 7
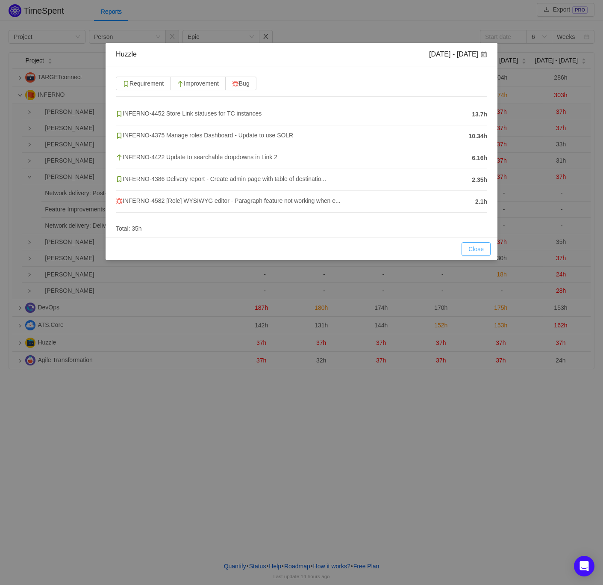
drag, startPoint x: 482, startPoint y: 246, endPoint x: 455, endPoint y: 240, distance: 27.0
click at [482, 246] on button "Close" at bounding box center [476, 249] width 29 height 14
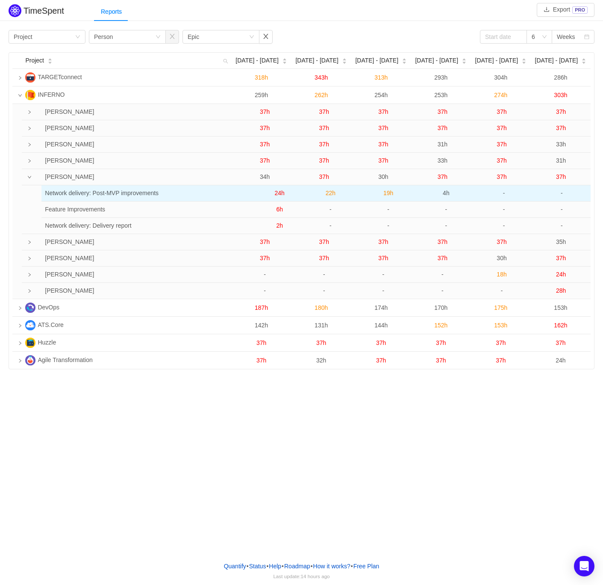
click at [277, 192] on span "24h" at bounding box center [280, 192] width 10 height 7
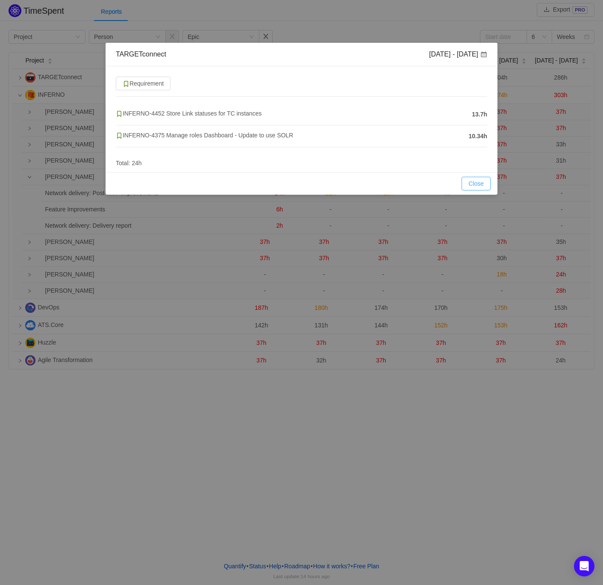
click at [486, 181] on button "Close" at bounding box center [476, 184] width 29 height 14
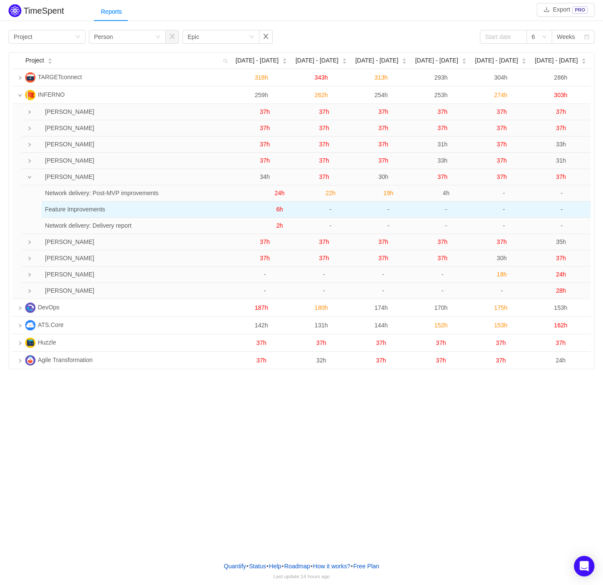
click at [280, 211] on span "6h" at bounding box center [279, 209] width 7 height 7
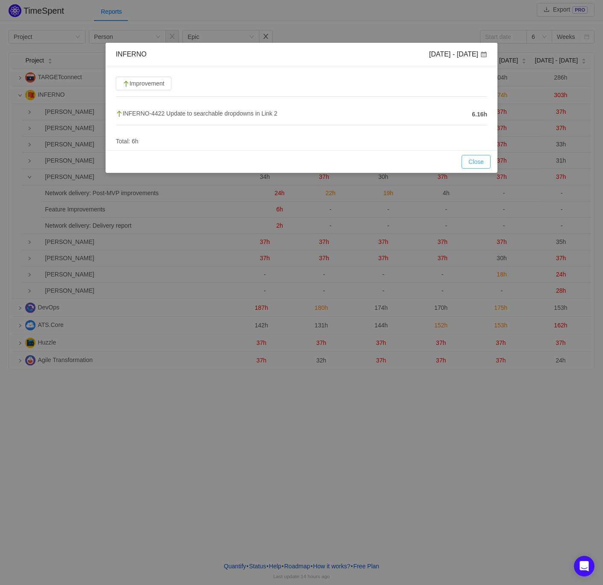
drag, startPoint x: 472, startPoint y: 162, endPoint x: 452, endPoint y: 163, distance: 19.7
click at [472, 162] on button "Close" at bounding box center [476, 162] width 29 height 14
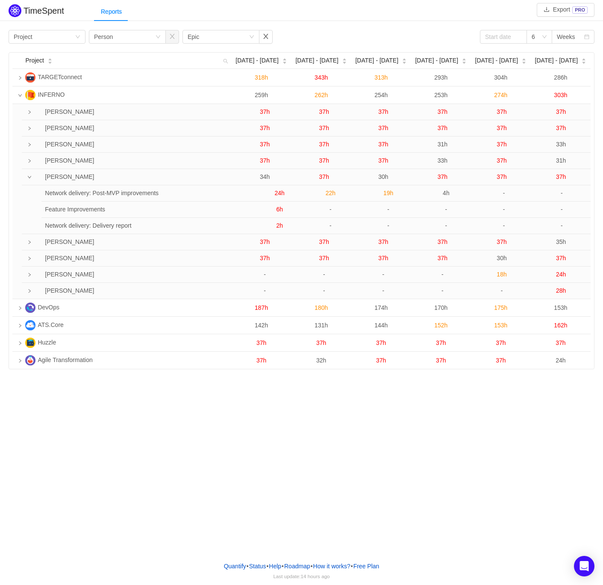
click at [278, 227] on span "2h" at bounding box center [279, 225] width 7 height 7
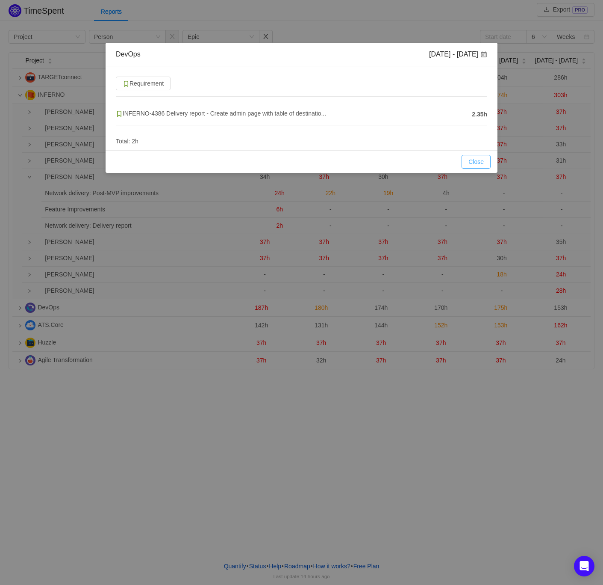
drag, startPoint x: 476, startPoint y: 163, endPoint x: 429, endPoint y: 163, distance: 47.5
click at [476, 163] on button "Close" at bounding box center [476, 162] width 29 height 14
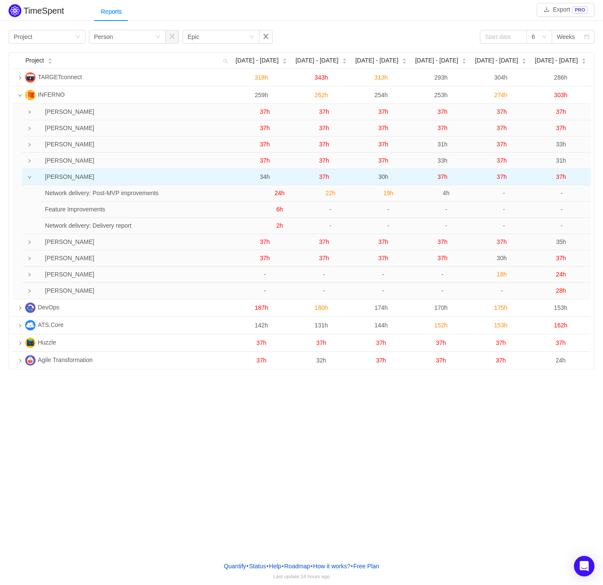
click at [266, 176] on span "34h" at bounding box center [265, 176] width 10 height 7
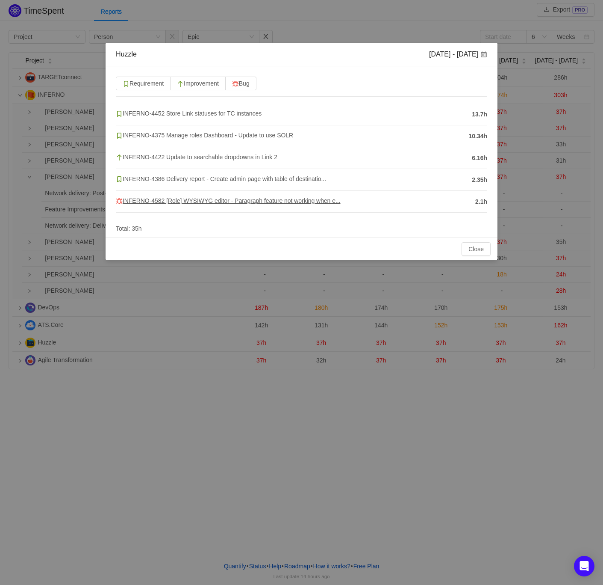
click at [264, 201] on span "INFERNO-4582 [Role] WYSIWYG editor - Paragraph feature not working when e..." at bounding box center [228, 200] width 225 height 7
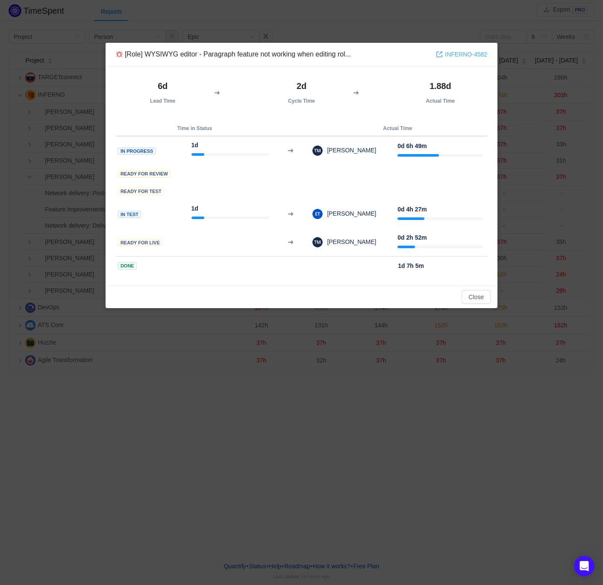
click at [458, 59] on link "INFERNO-4582" at bounding box center [461, 54] width 51 height 9
click at [470, 291] on button "Close" at bounding box center [476, 297] width 29 height 14
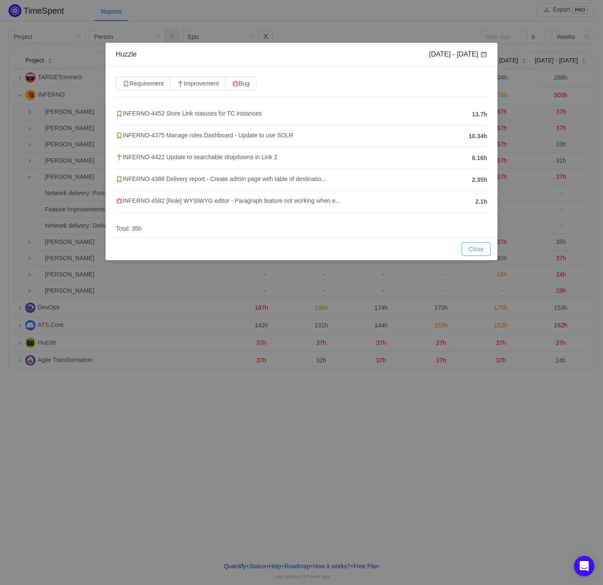
click at [473, 251] on button "Close" at bounding box center [476, 249] width 29 height 14
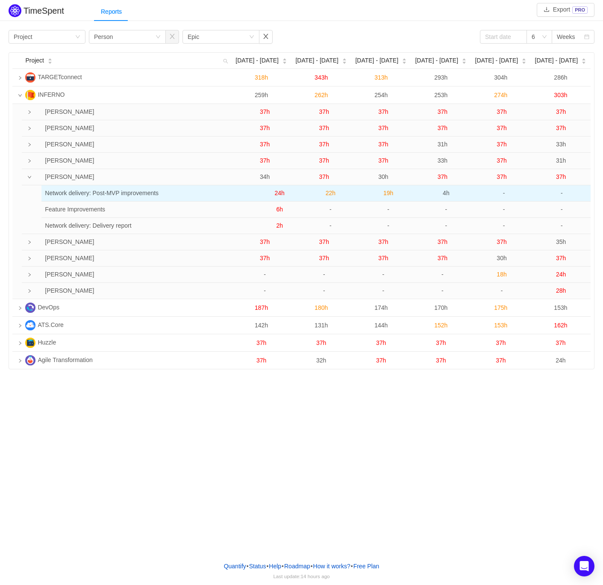
click at [328, 193] on span "22h" at bounding box center [331, 192] width 10 height 7
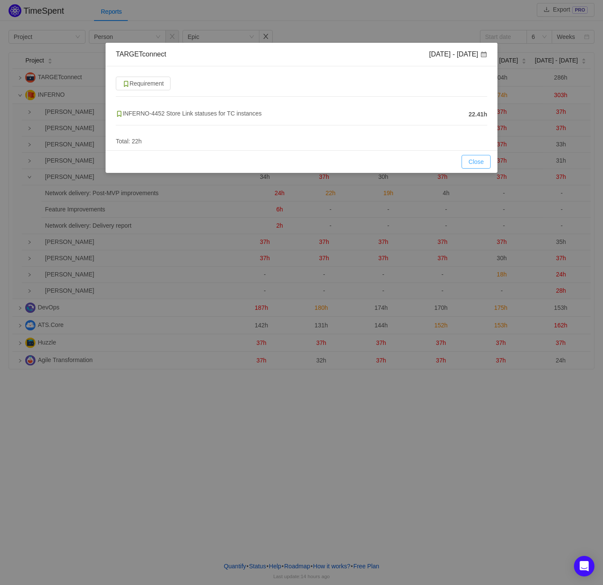
click at [474, 160] on button "Close" at bounding box center [476, 162] width 29 height 14
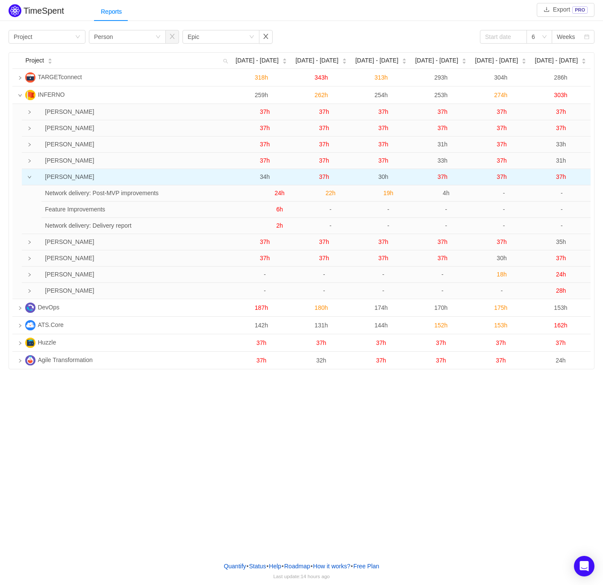
click at [326, 177] on span "37h" at bounding box center [324, 176] width 10 height 7
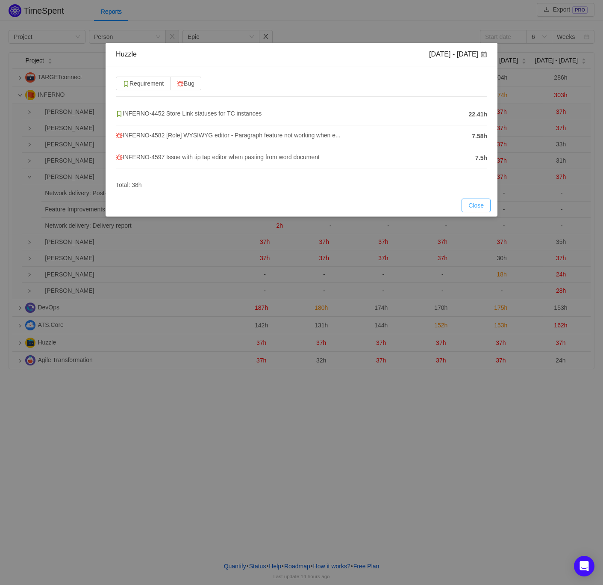
click at [473, 203] on button "Close" at bounding box center [476, 205] width 29 height 14
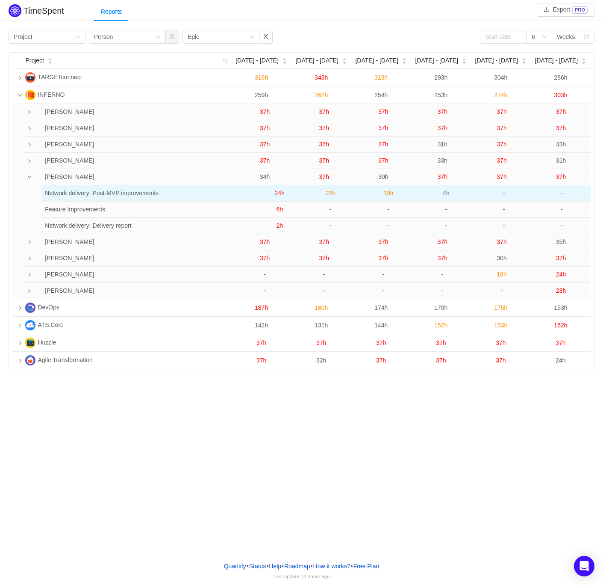
click at [388, 194] on span "19h" at bounding box center [389, 192] width 10 height 7
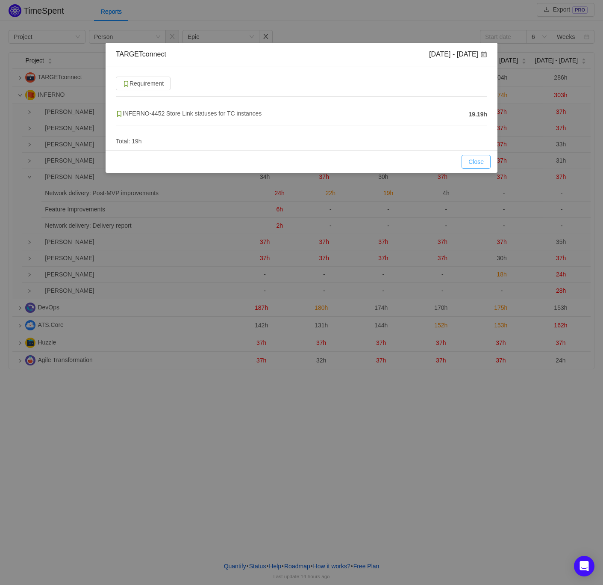
click at [468, 162] on button "Close" at bounding box center [476, 162] width 29 height 14
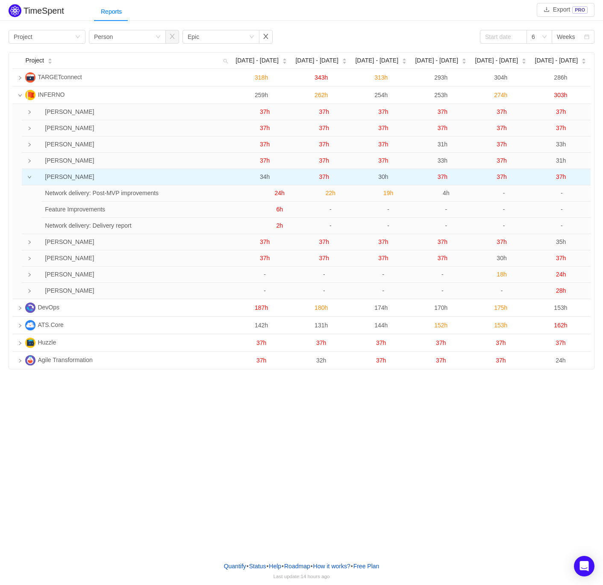
click at [384, 177] on span "30h" at bounding box center [384, 176] width 10 height 7
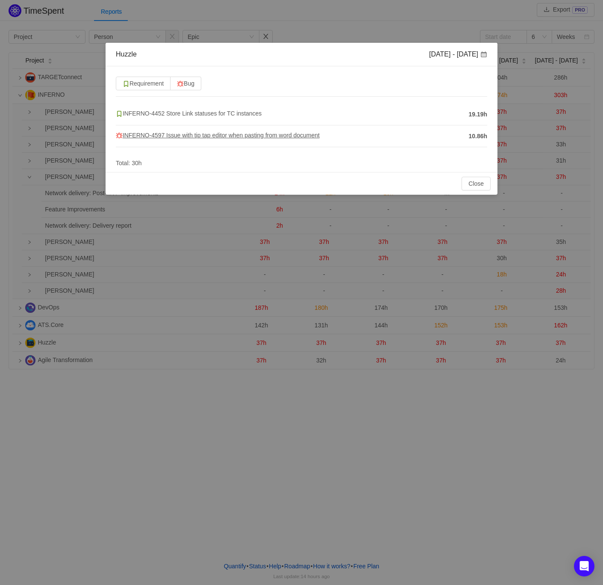
click at [204, 135] on span "INFERNO-4597 Issue with tip tap editor when pasting from word document" at bounding box center [218, 135] width 204 height 7
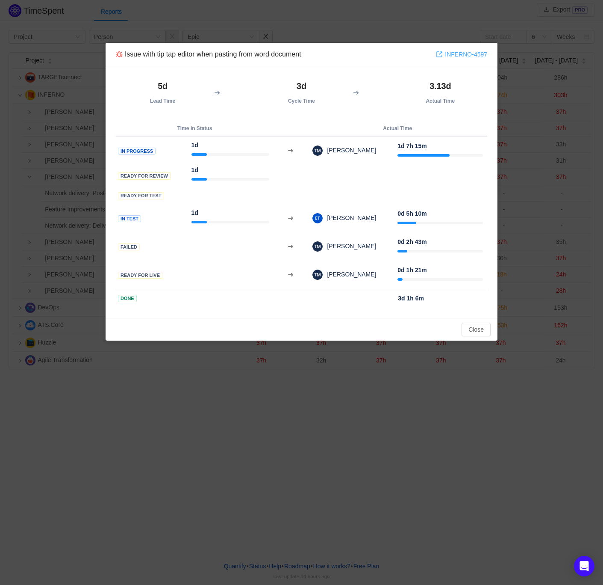
click at [461, 50] on link "INFERNO-4597" at bounding box center [461, 54] width 51 height 9
click at [471, 326] on button "Close" at bounding box center [476, 329] width 29 height 14
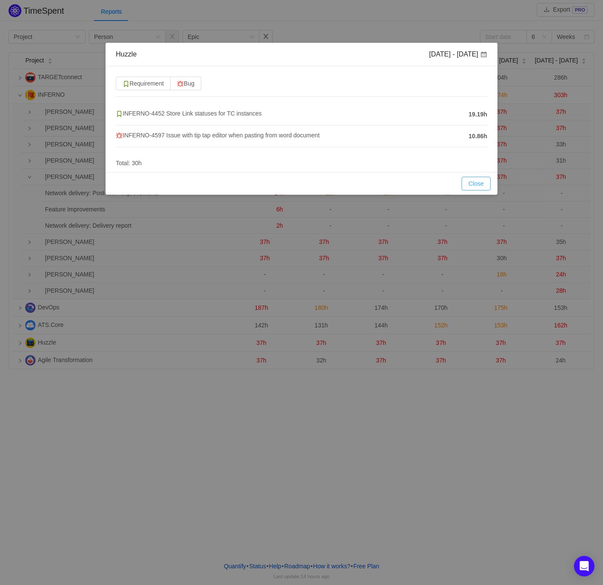
click at [471, 183] on button "Close" at bounding box center [476, 184] width 29 height 14
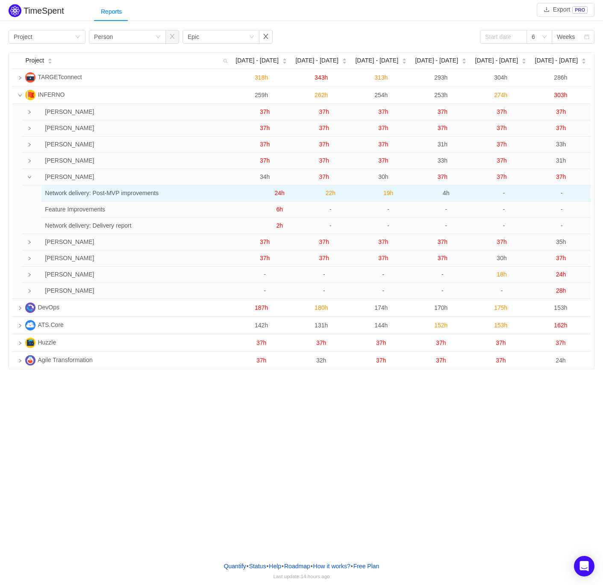
click at [446, 192] on span "4h" at bounding box center [446, 192] width 7 height 7
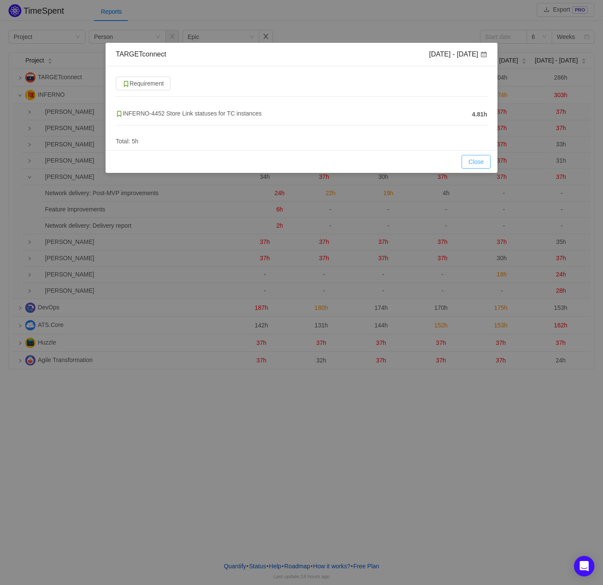
click at [476, 162] on button "Close" at bounding box center [476, 162] width 29 height 14
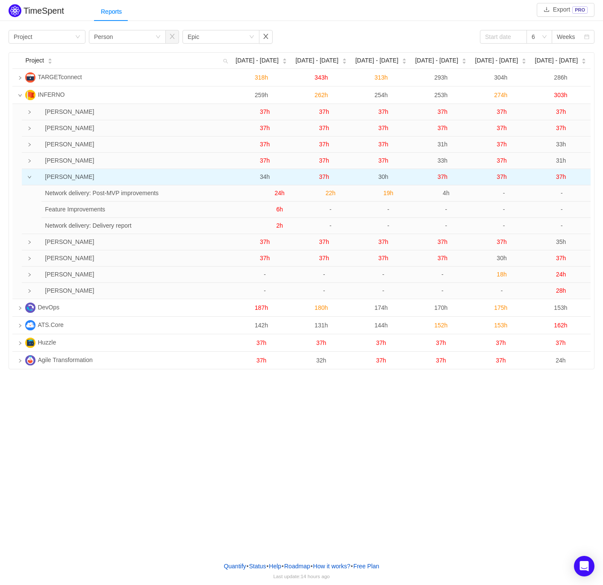
click at [440, 175] on span "37h" at bounding box center [443, 176] width 10 height 7
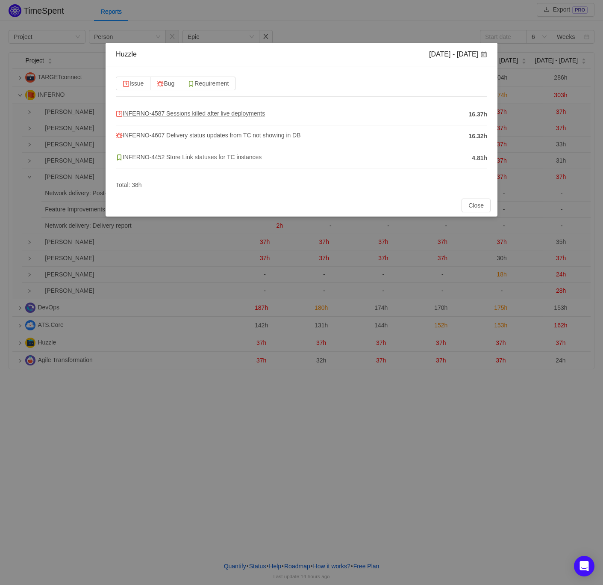
click at [218, 117] on span "INFERNO-4587 Sessions killed after live deployments" at bounding box center [190, 113] width 149 height 7
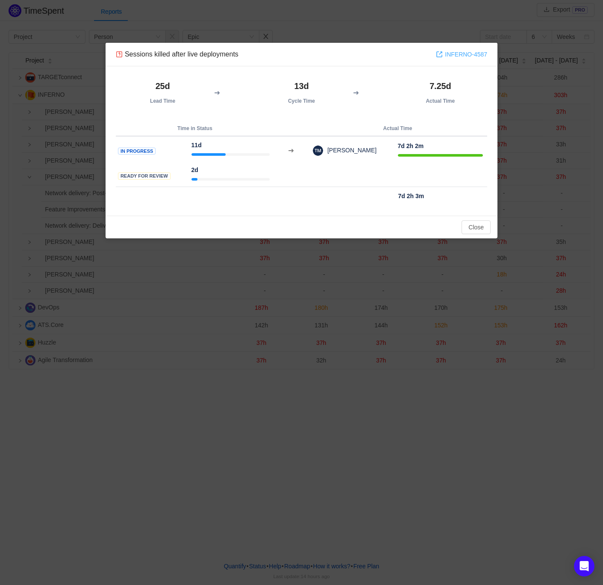
click at [463, 55] on link "INFERNO-4587" at bounding box center [461, 54] width 51 height 9
click at [476, 225] on button "Close" at bounding box center [476, 227] width 29 height 14
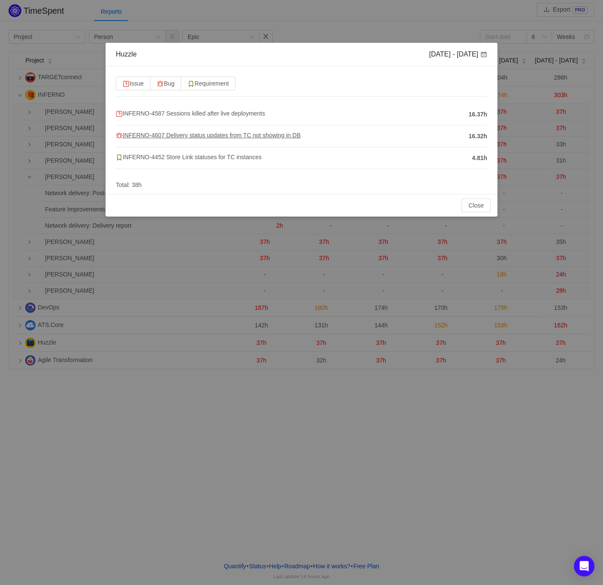
click at [200, 137] on span "INFERNO-4607 Delivery status updates from TC not showing in DB" at bounding box center [208, 135] width 185 height 7
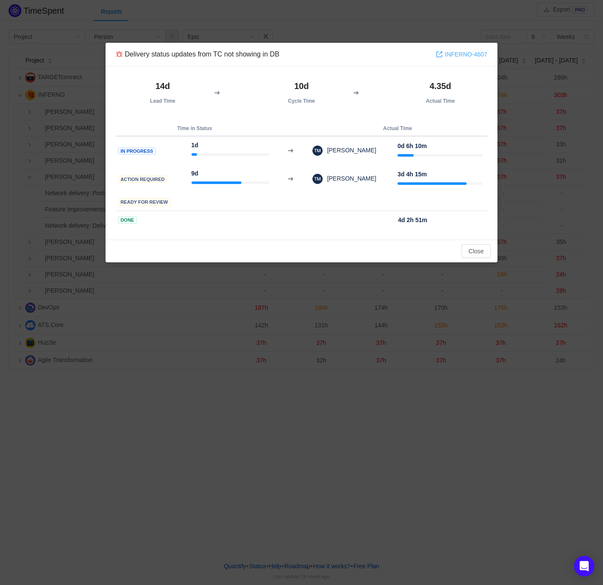
click at [455, 57] on link "INFERNO-4607" at bounding box center [461, 54] width 51 height 9
click at [472, 248] on button "Close" at bounding box center [476, 251] width 29 height 14
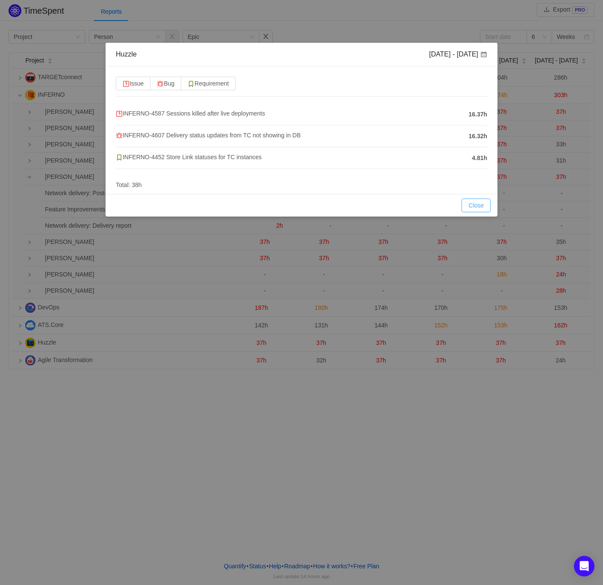
click at [469, 204] on button "Close" at bounding box center [476, 205] width 29 height 14
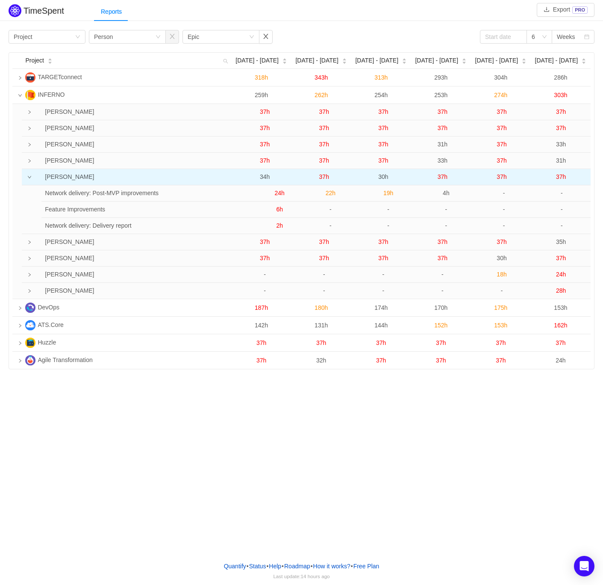
click at [28, 178] on icon "icon: down" at bounding box center [29, 177] width 4 height 4
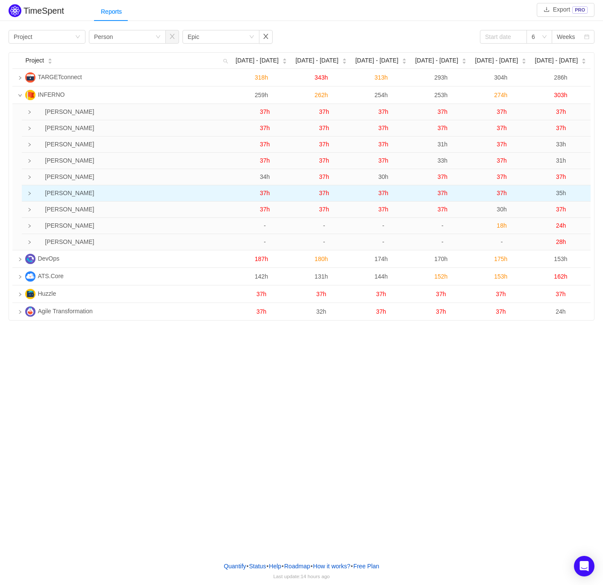
click at [28, 194] on icon "icon: right" at bounding box center [29, 193] width 4 height 4
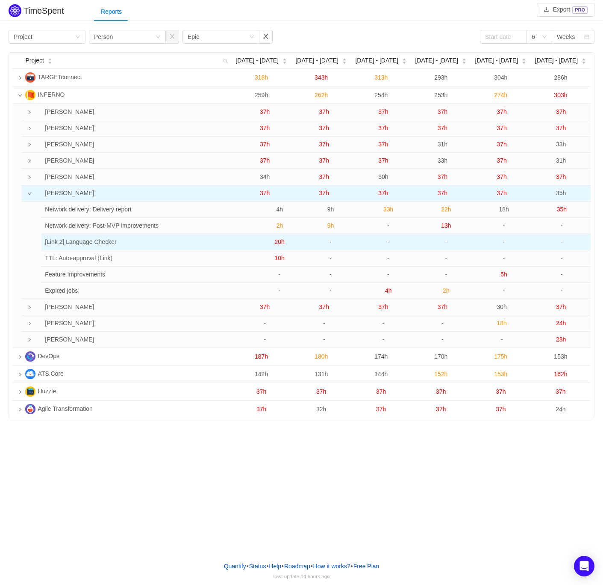
click at [281, 243] on span "20h" at bounding box center [280, 241] width 10 height 7
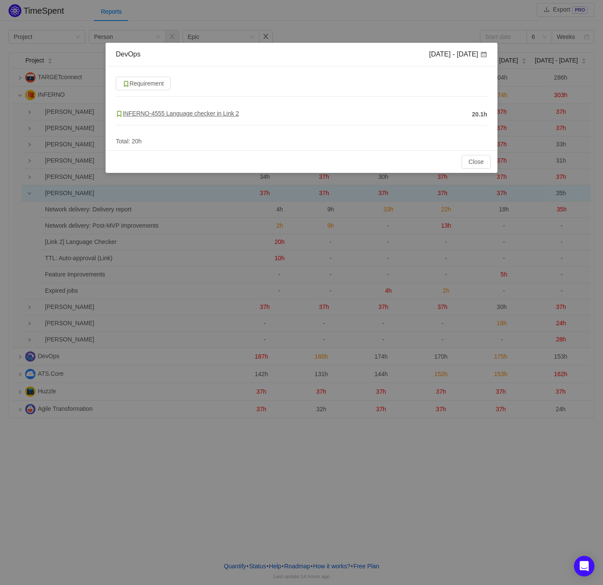
click at [201, 113] on span "INFERNO-4555 Language checker in Link 2" at bounding box center [177, 113] width 123 height 7
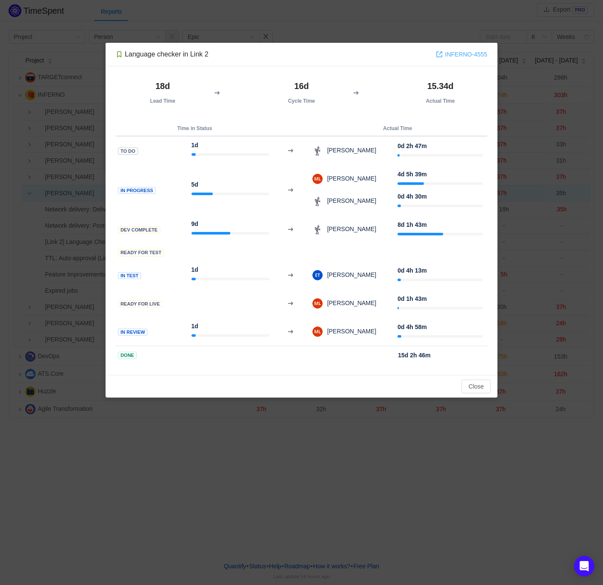
click at [464, 53] on link "INFERNO-4555" at bounding box center [461, 54] width 51 height 9
click at [479, 385] on button "Close" at bounding box center [476, 386] width 29 height 14
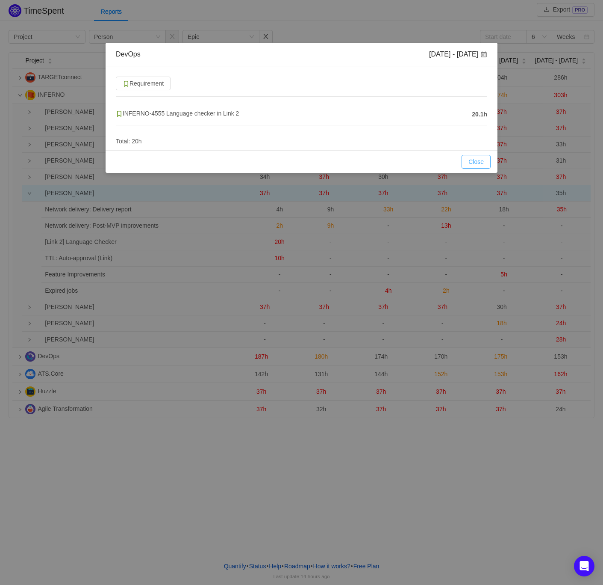
click at [472, 157] on button "Close" at bounding box center [476, 162] width 29 height 14
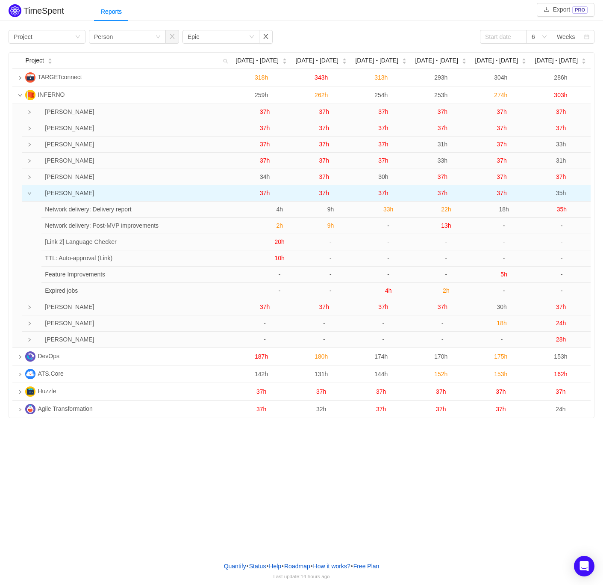
click at [325, 195] on span "37h" at bounding box center [324, 192] width 10 height 7
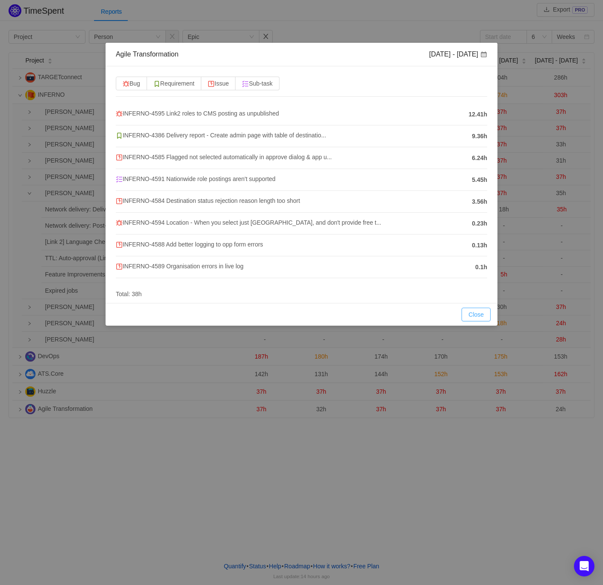
click at [483, 314] on button "Close" at bounding box center [476, 315] width 29 height 14
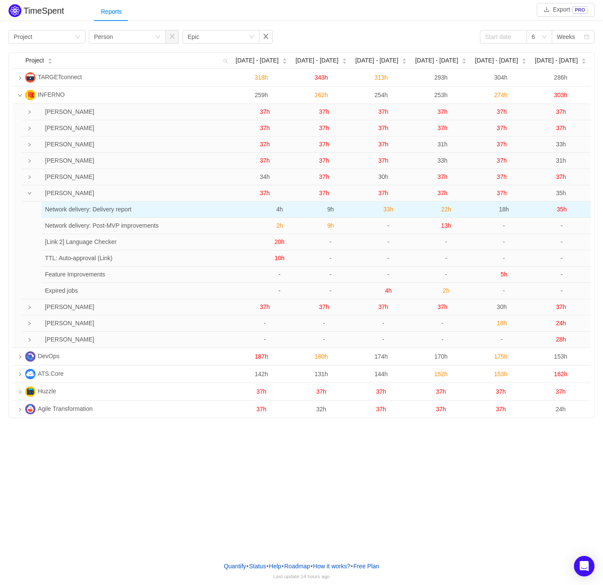
click at [330, 213] on span "9h" at bounding box center [331, 209] width 7 height 7
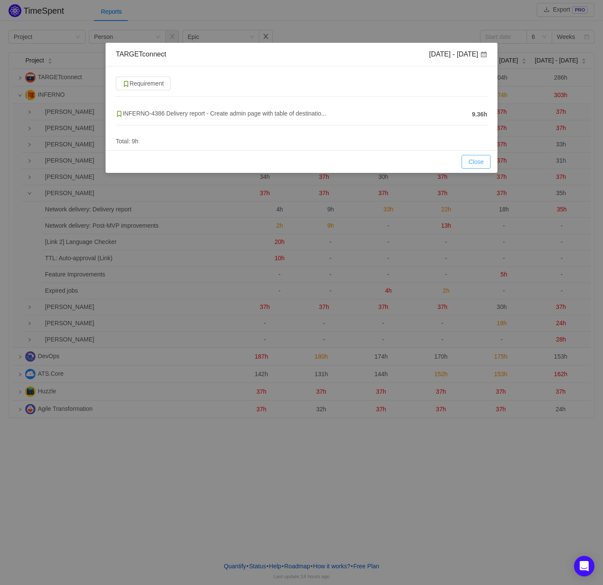
click at [488, 163] on button "Close" at bounding box center [476, 162] width 29 height 14
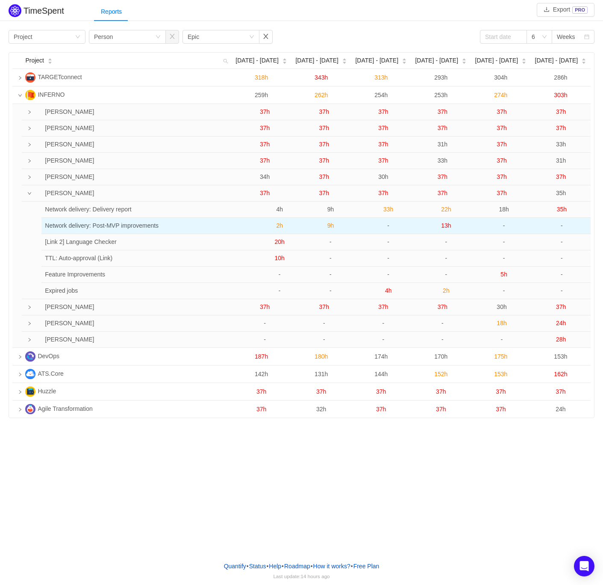
click at [328, 225] on span "9h" at bounding box center [331, 225] width 7 height 7
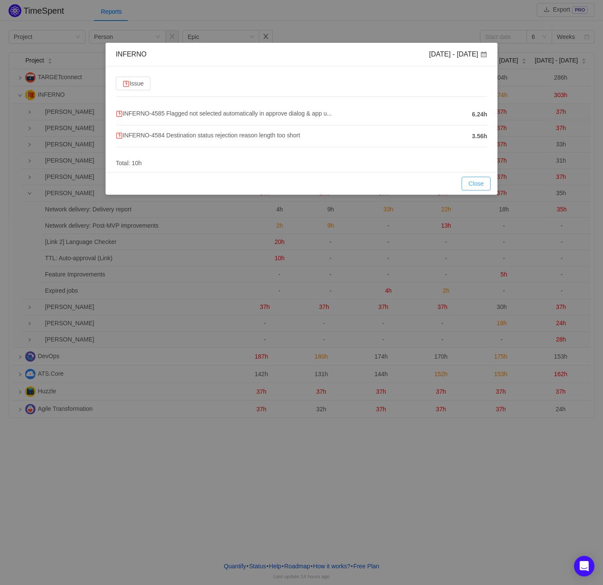
click at [464, 179] on button "Close" at bounding box center [476, 184] width 29 height 14
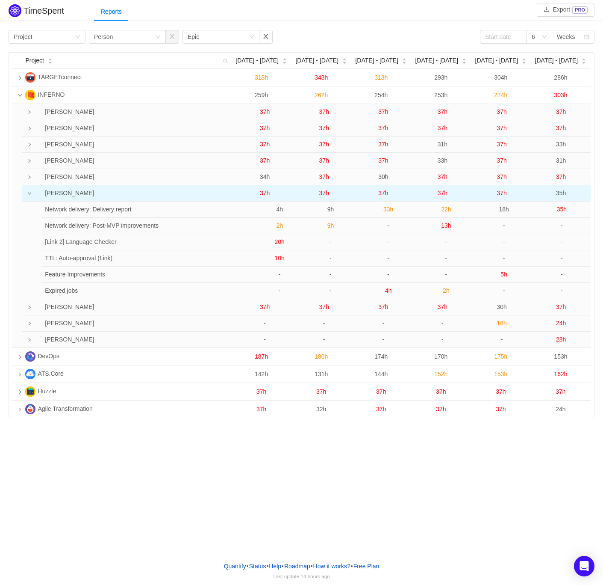
click at [327, 192] on span "37h" at bounding box center [324, 192] width 10 height 7
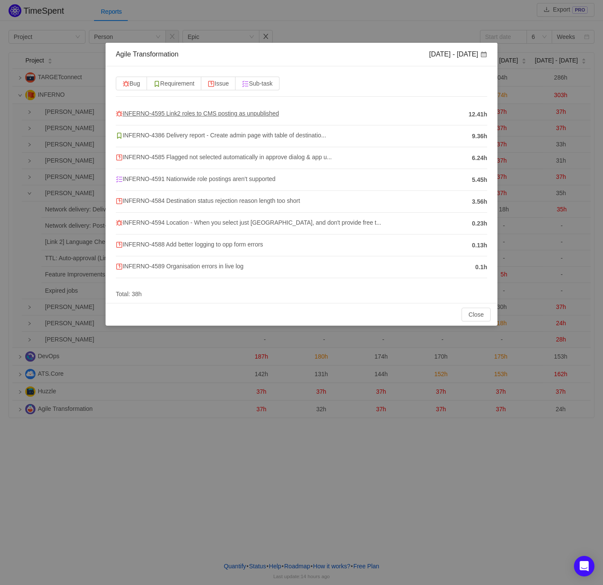
click at [212, 110] on span "INFERNO-4595 Link2 roles to CMS posting as unpublished" at bounding box center [197, 113] width 163 height 7
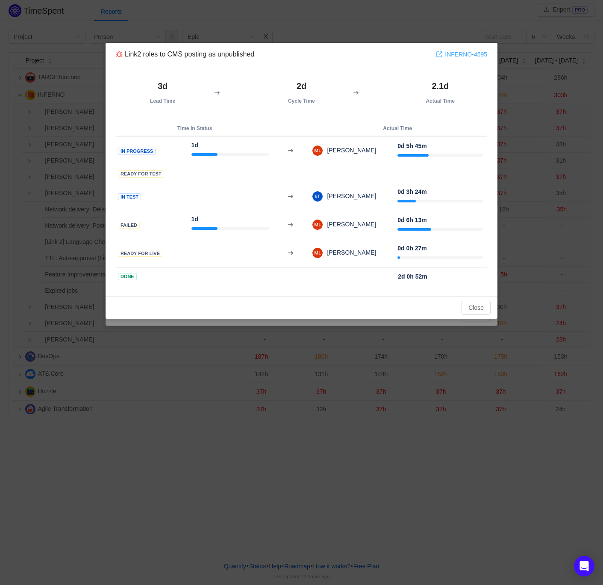
click at [467, 58] on link "INFERNO-4595" at bounding box center [461, 54] width 51 height 9
click at [476, 308] on button "Close" at bounding box center [476, 308] width 29 height 14
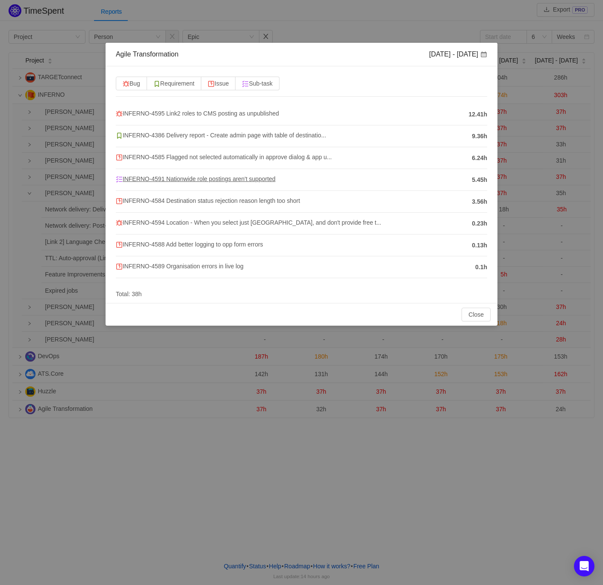
click at [186, 182] on span "INFERNO-4591 Nationwide role postings aren't supported" at bounding box center [196, 178] width 160 height 7
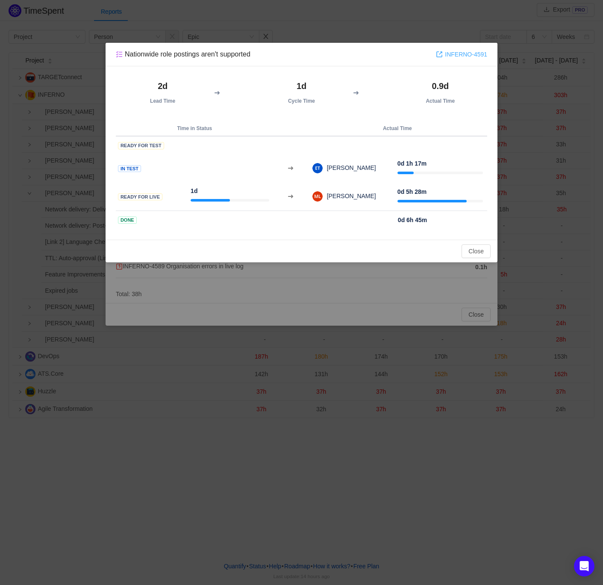
click at [472, 58] on link "INFERNO-4591" at bounding box center [461, 54] width 51 height 9
click at [474, 246] on button "Close" at bounding box center [476, 251] width 29 height 14
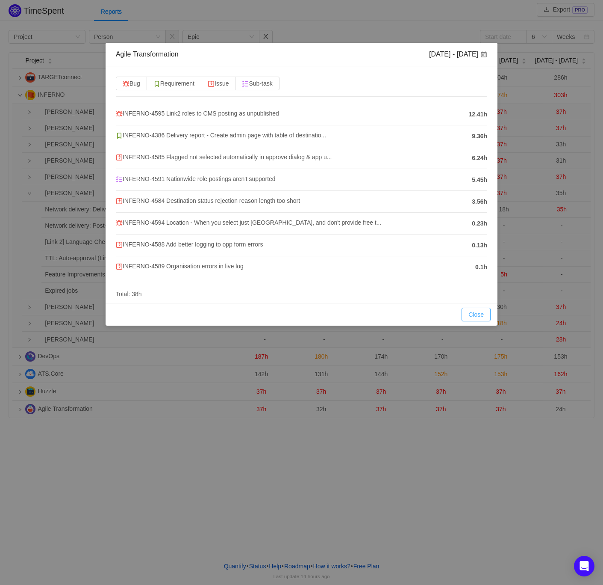
click at [472, 319] on button "Close" at bounding box center [476, 315] width 29 height 14
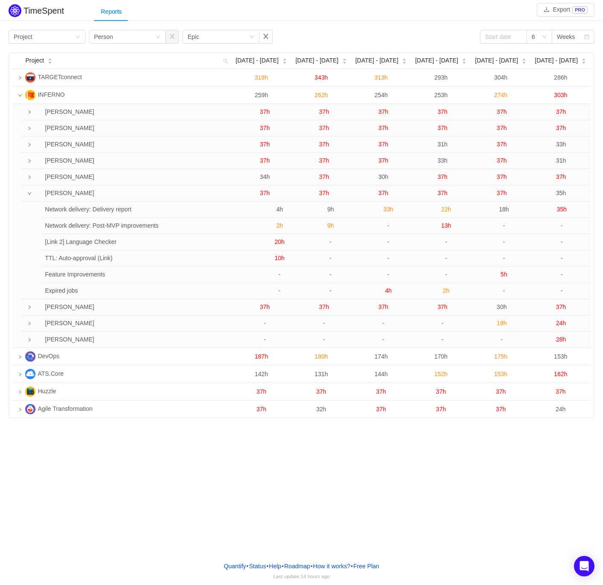
click at [27, 194] on td at bounding box center [25, 193] width 6 height 16
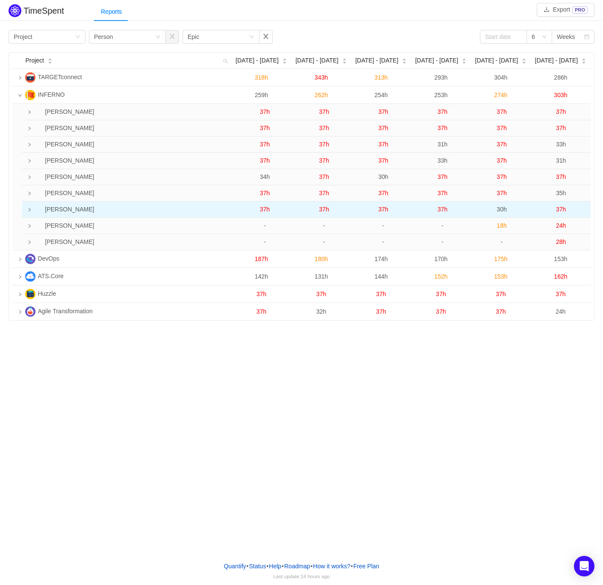
click at [27, 207] on td at bounding box center [25, 209] width 6 height 16
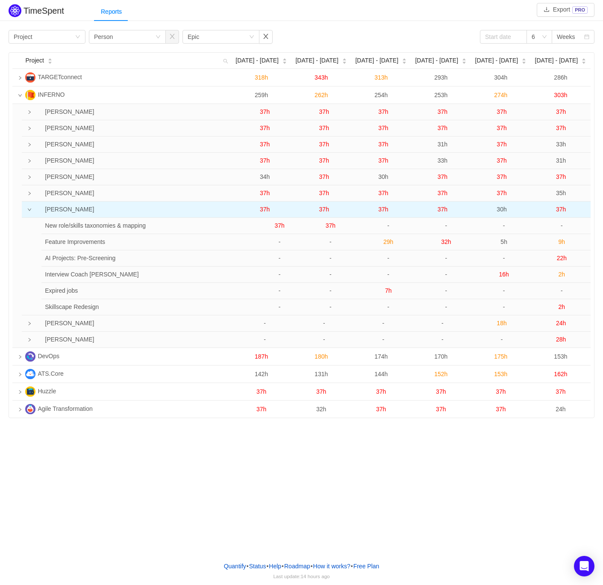
click at [30, 210] on icon "icon: down" at bounding box center [29, 209] width 3 height 3
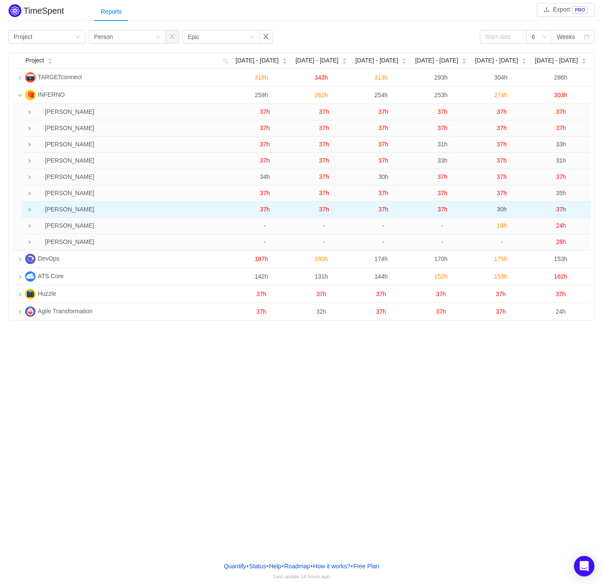
click at [28, 207] on td at bounding box center [25, 209] width 6 height 16
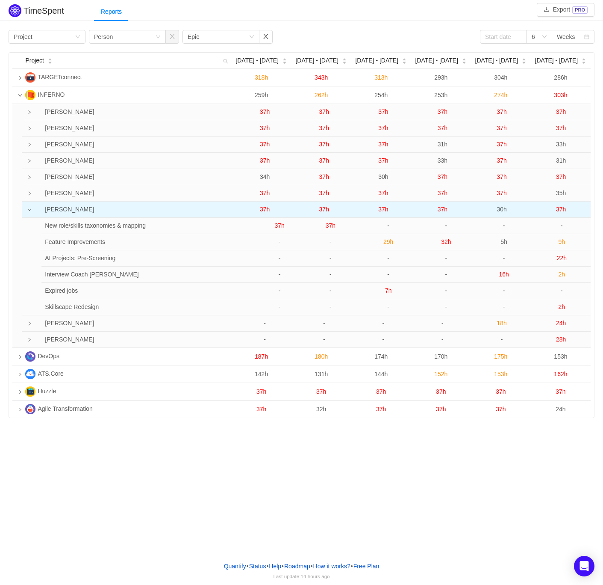
click at [28, 210] on icon "icon: down" at bounding box center [29, 209] width 4 height 4
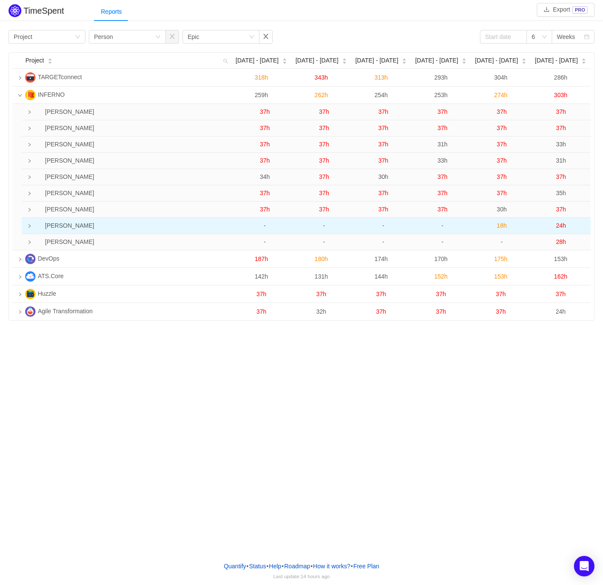
click at [29, 225] on icon "icon: right" at bounding box center [29, 226] width 4 height 4
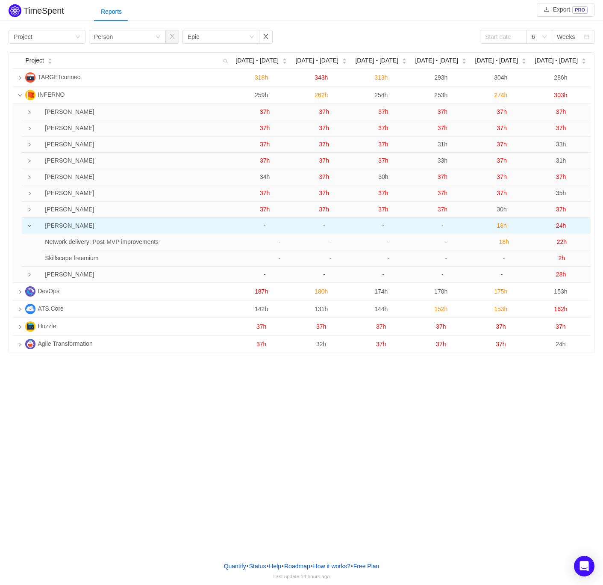
click at [28, 224] on td at bounding box center [25, 226] width 6 height 16
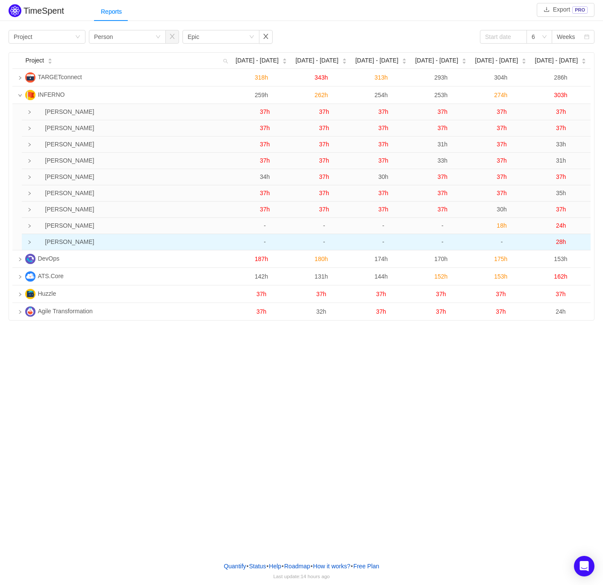
click at [29, 242] on icon "icon: right" at bounding box center [29, 242] width 4 height 4
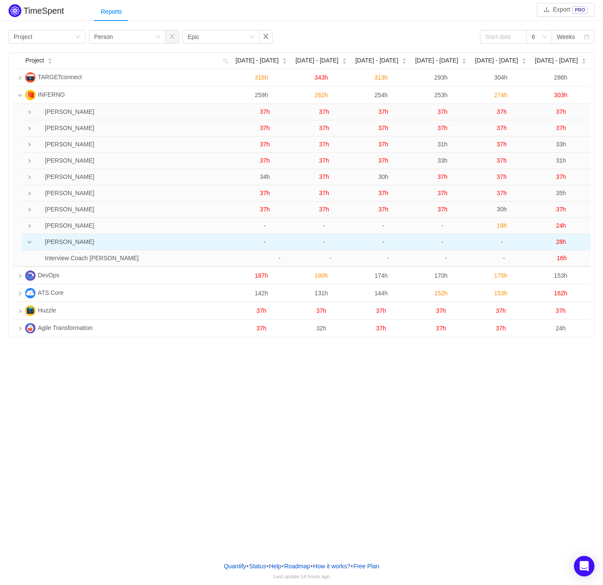
click at [28, 239] on td at bounding box center [25, 242] width 6 height 16
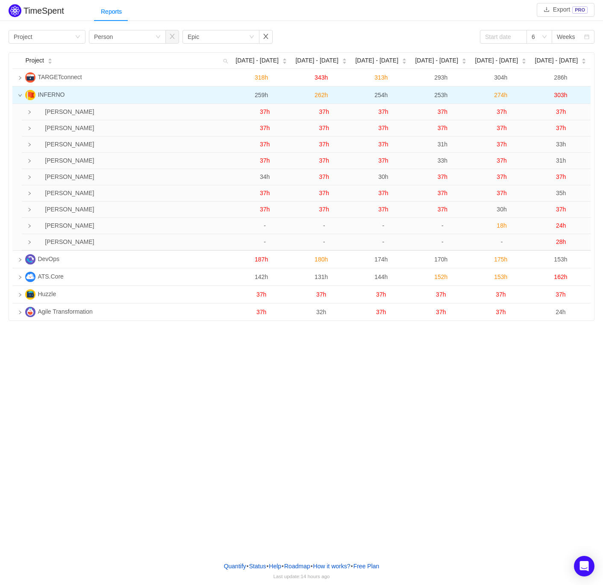
click at [15, 95] on td at bounding box center [16, 95] width 9 height 18
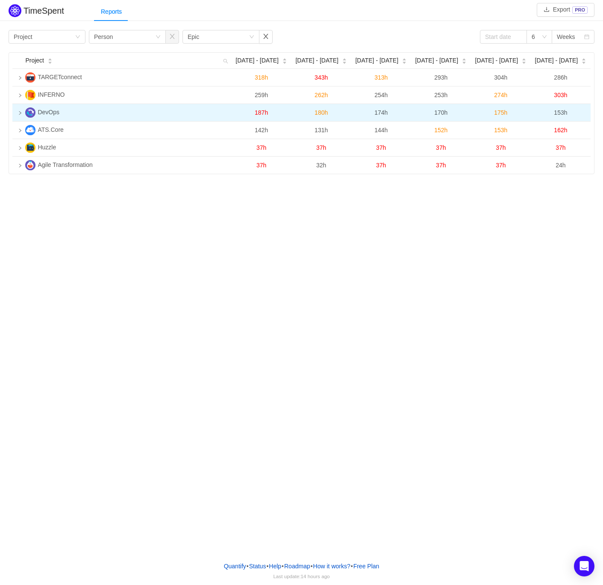
click at [20, 113] on icon "icon: right" at bounding box center [20, 113] width 4 height 4
